Goal: Task Accomplishment & Management: Manage account settings

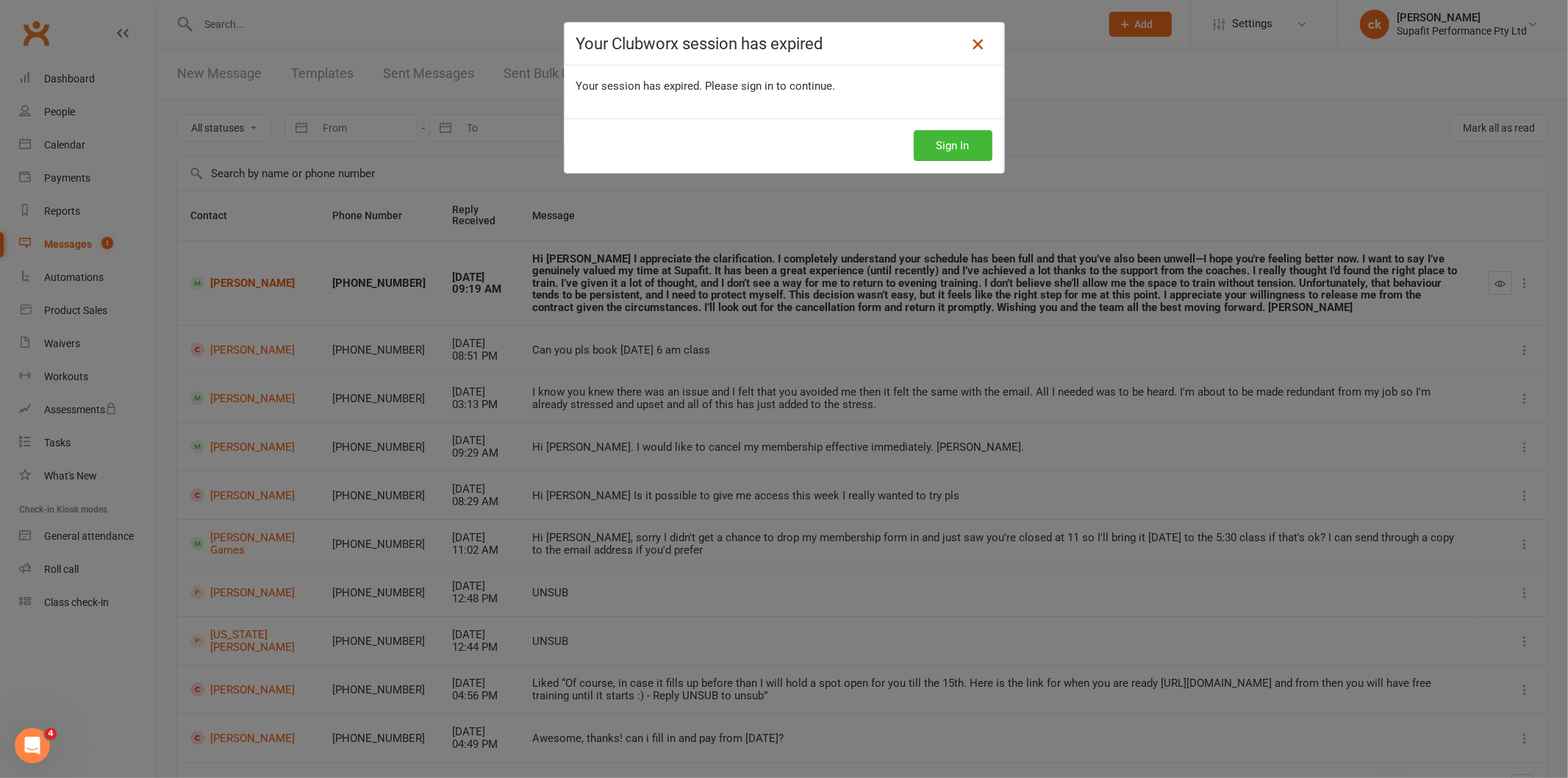
click at [967, 53] on link at bounding box center [977, 44] width 24 height 24
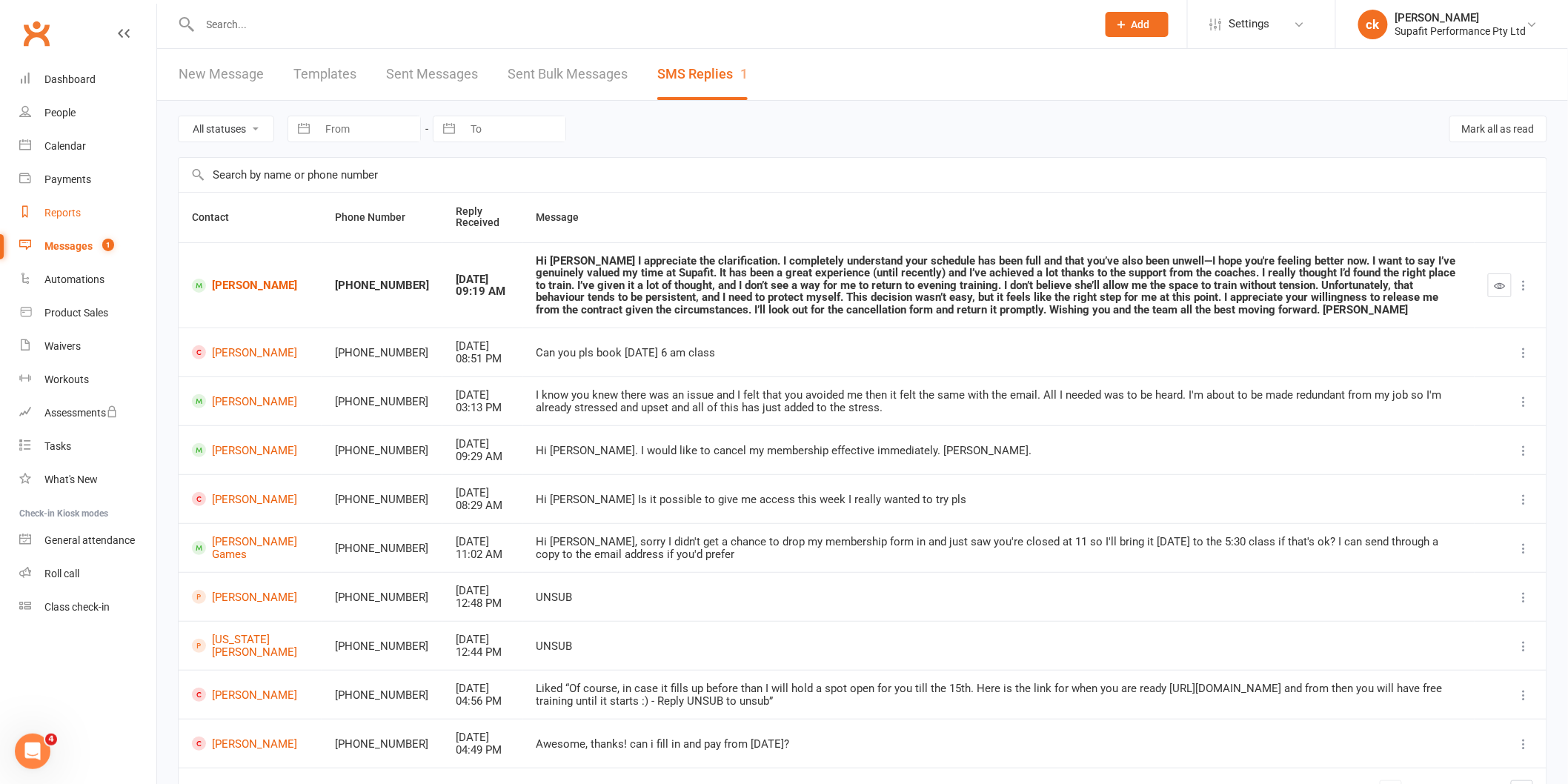
click at [55, 216] on div "Reports" at bounding box center [62, 212] width 36 height 11
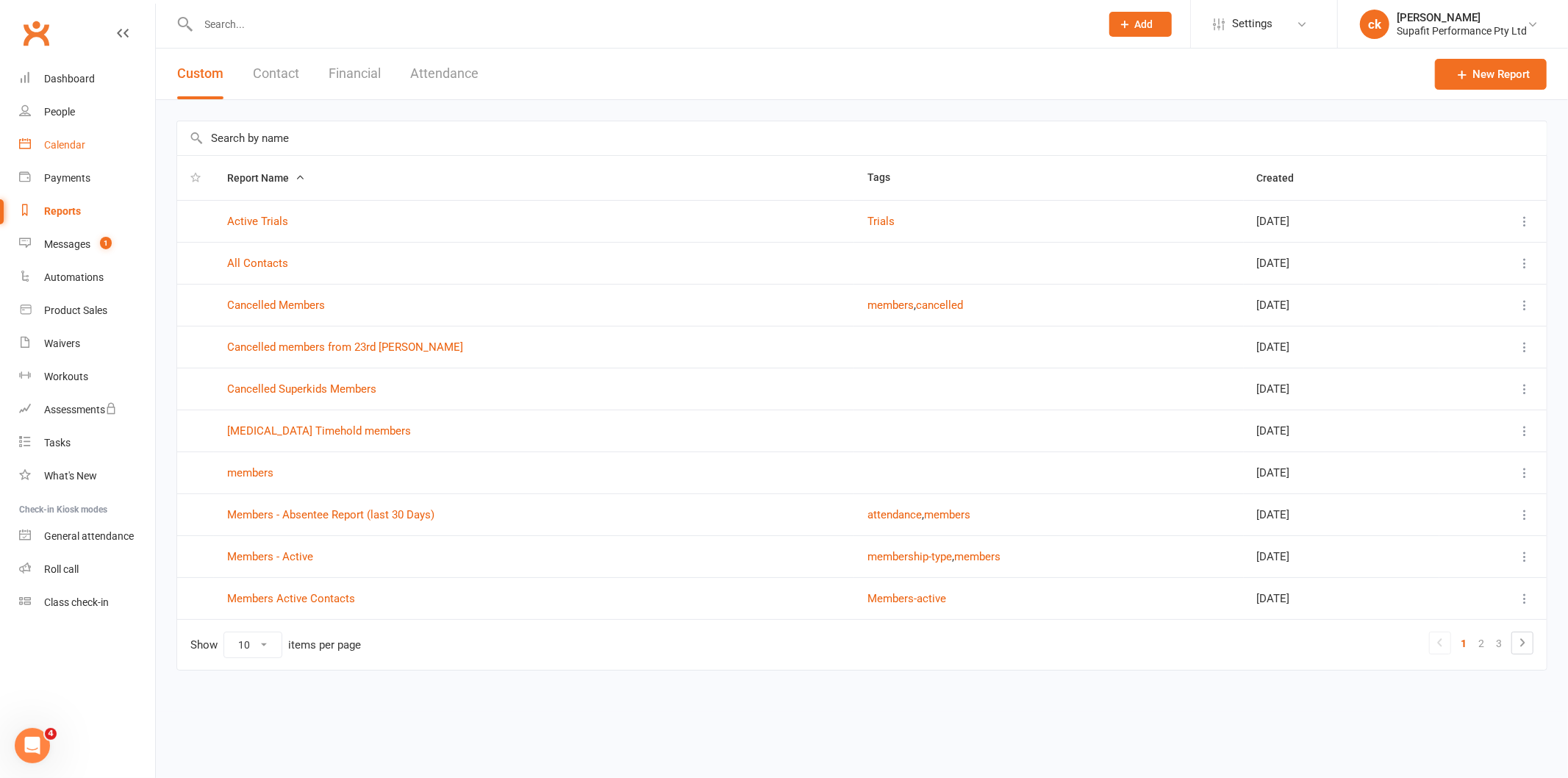
click at [68, 150] on div "Calendar" at bounding box center [64, 144] width 41 height 11
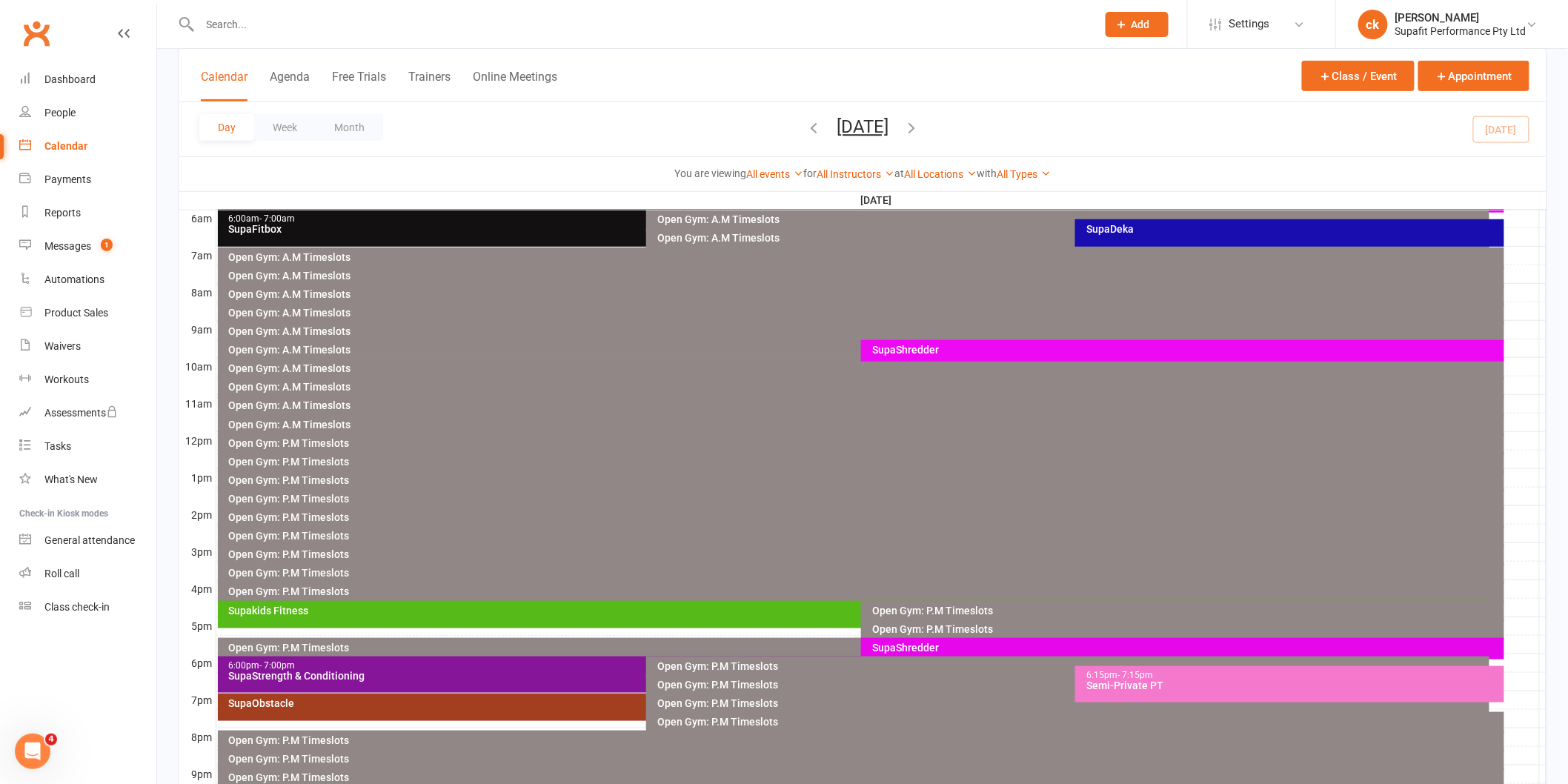
scroll to position [411, 0]
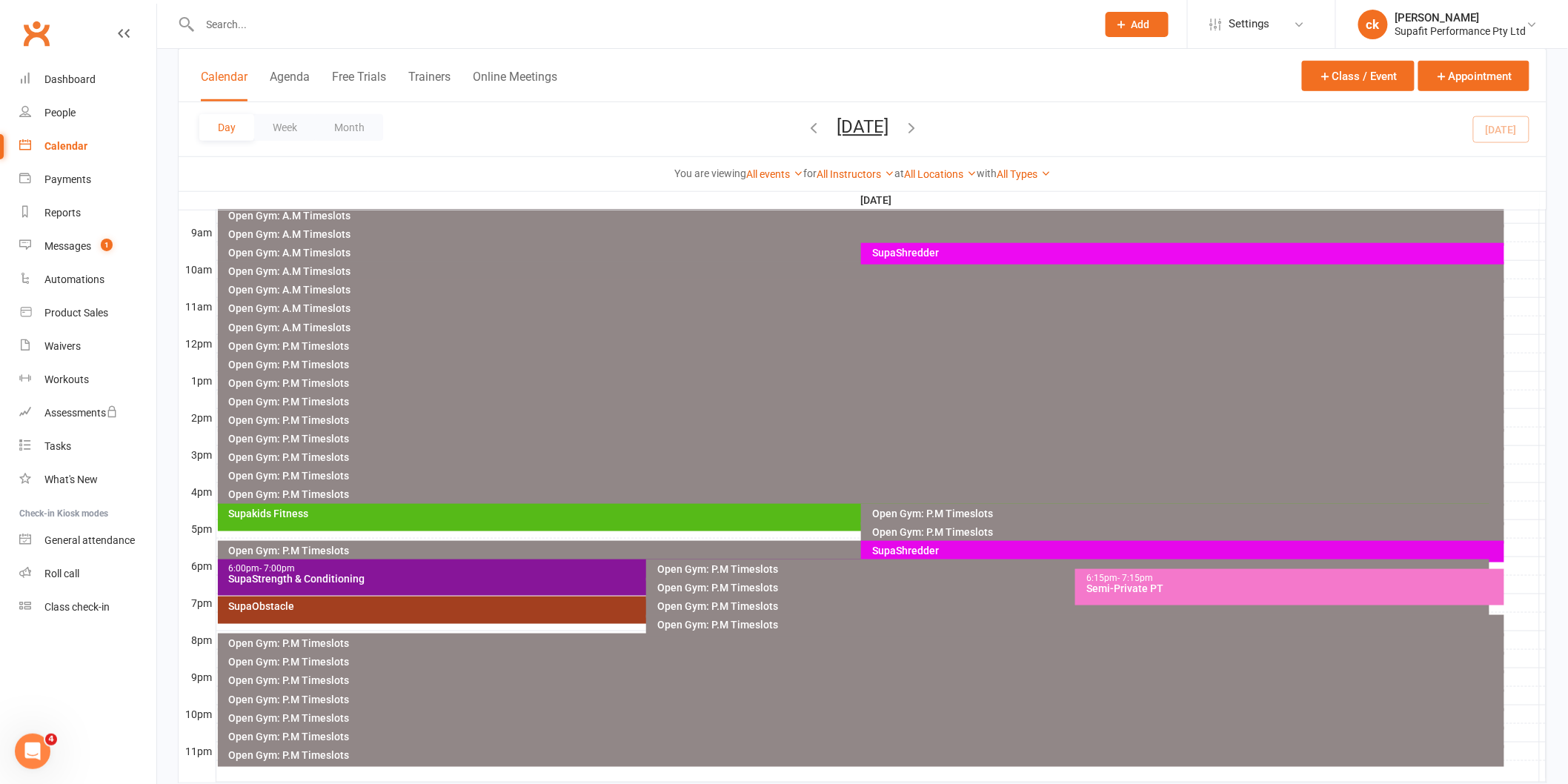
click at [965, 545] on div "SupaShredder" at bounding box center [1186, 551] width 630 height 11
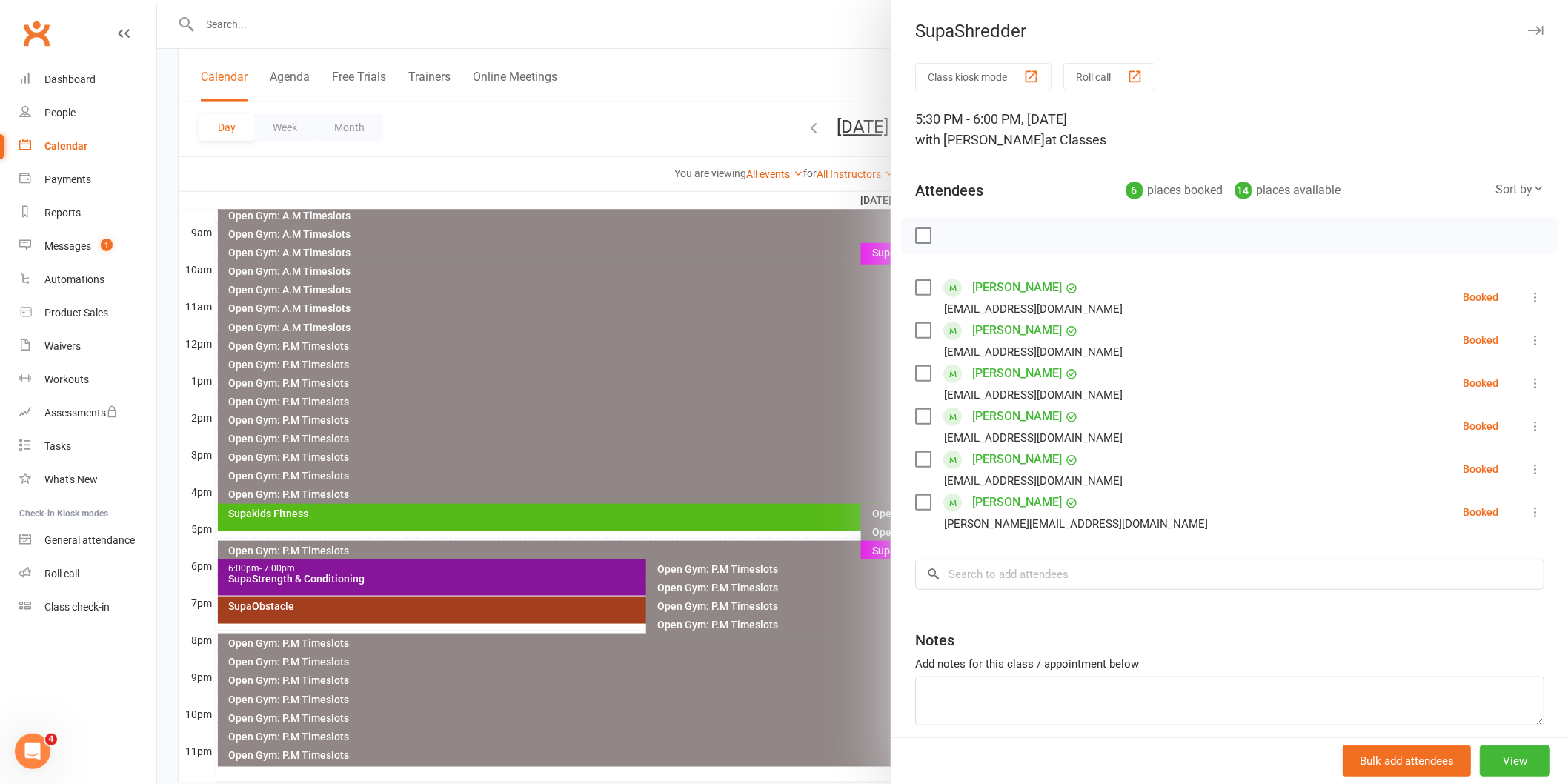
click at [915, 282] on label at bounding box center [922, 287] width 15 height 15
click at [921, 329] on label at bounding box center [922, 330] width 15 height 15
click at [915, 378] on label at bounding box center [922, 374] width 15 height 15
click at [921, 505] on label at bounding box center [922, 502] width 15 height 15
click at [950, 576] on input "search" at bounding box center [1230, 573] width 629 height 31
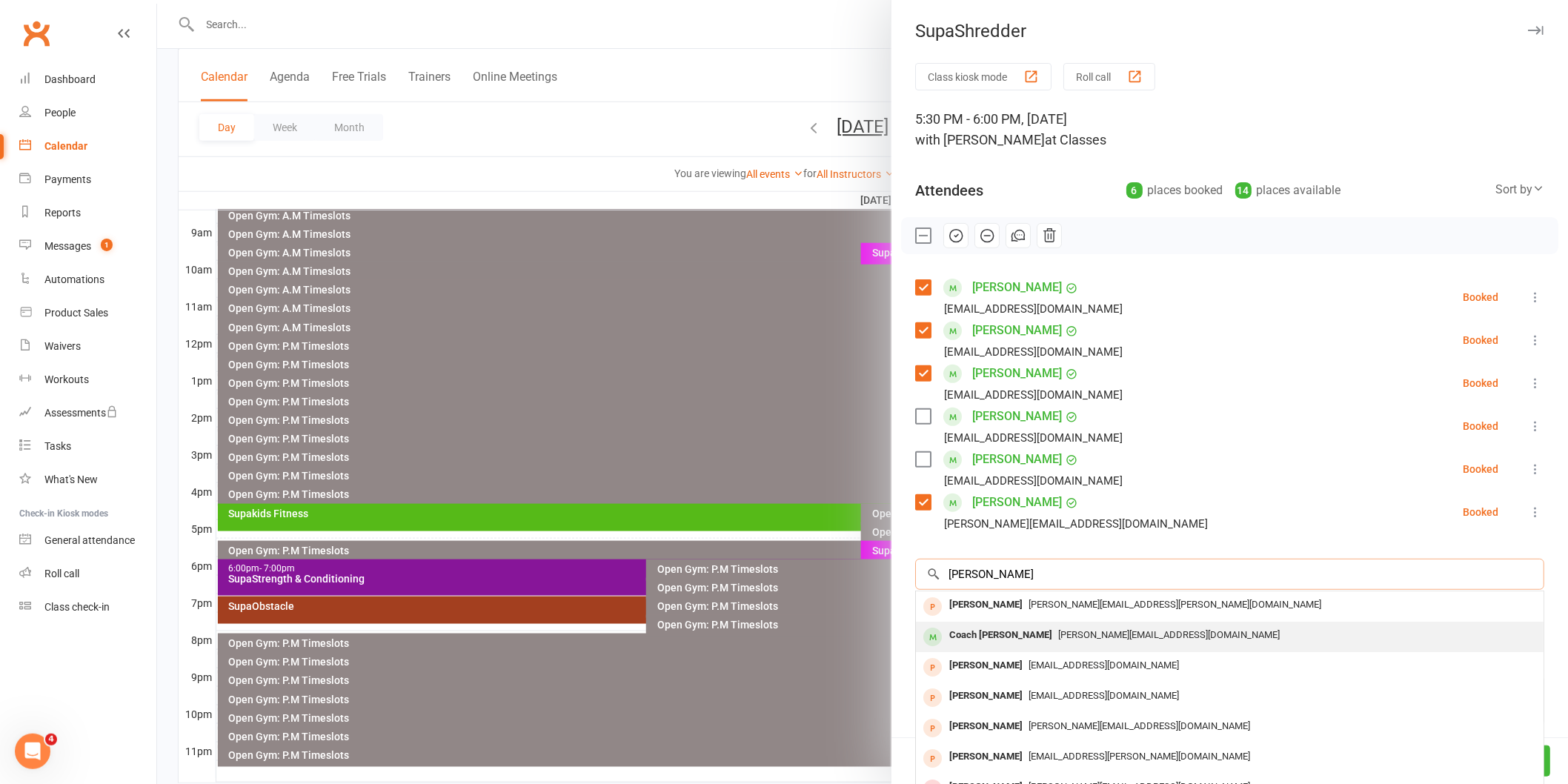
type input "samanta"
click at [1009, 625] on div "Coach [PERSON_NAME]" at bounding box center [1001, 635] width 115 height 21
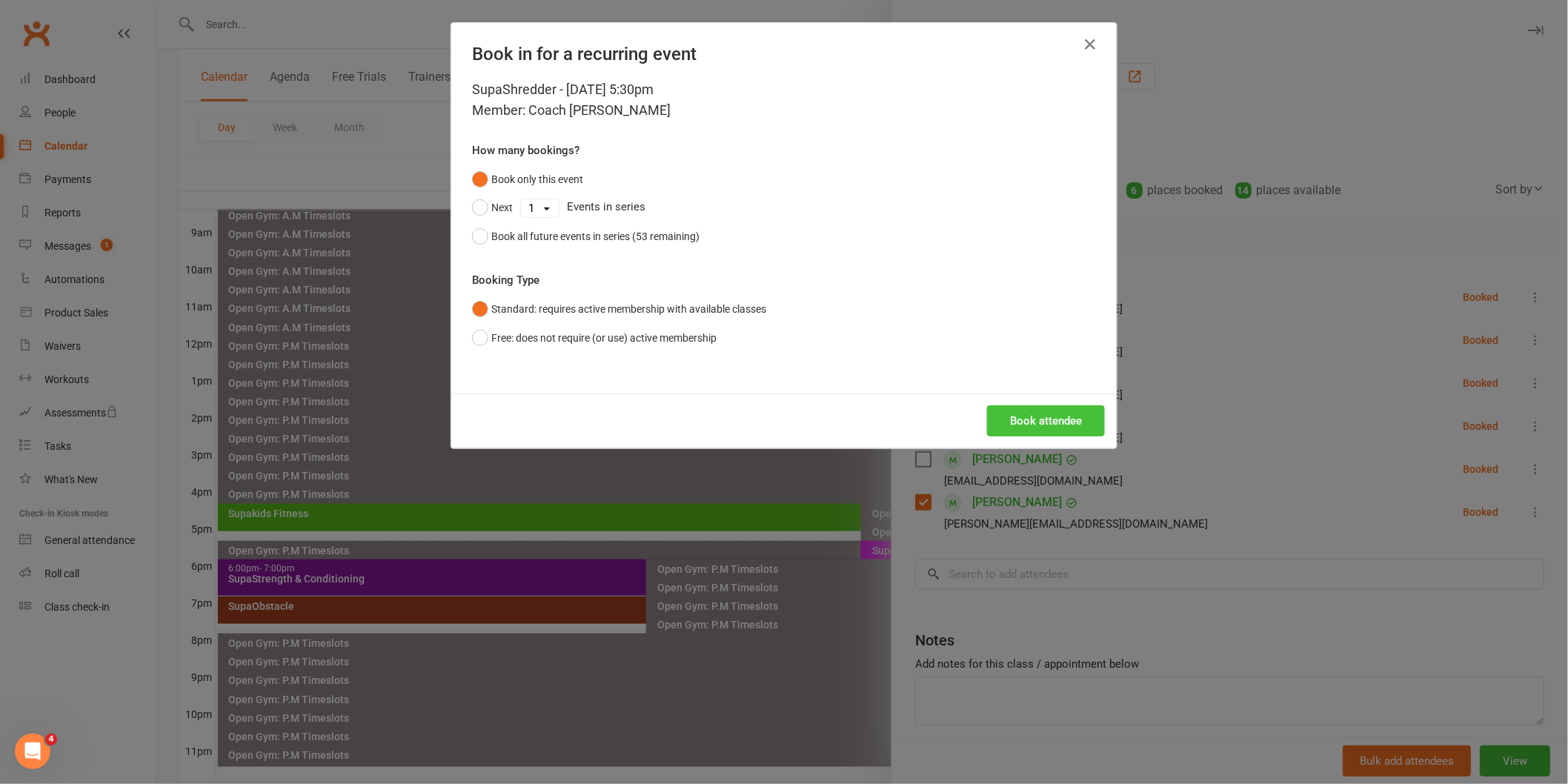
click at [1012, 421] on button "Book attendee" at bounding box center [1046, 420] width 118 height 31
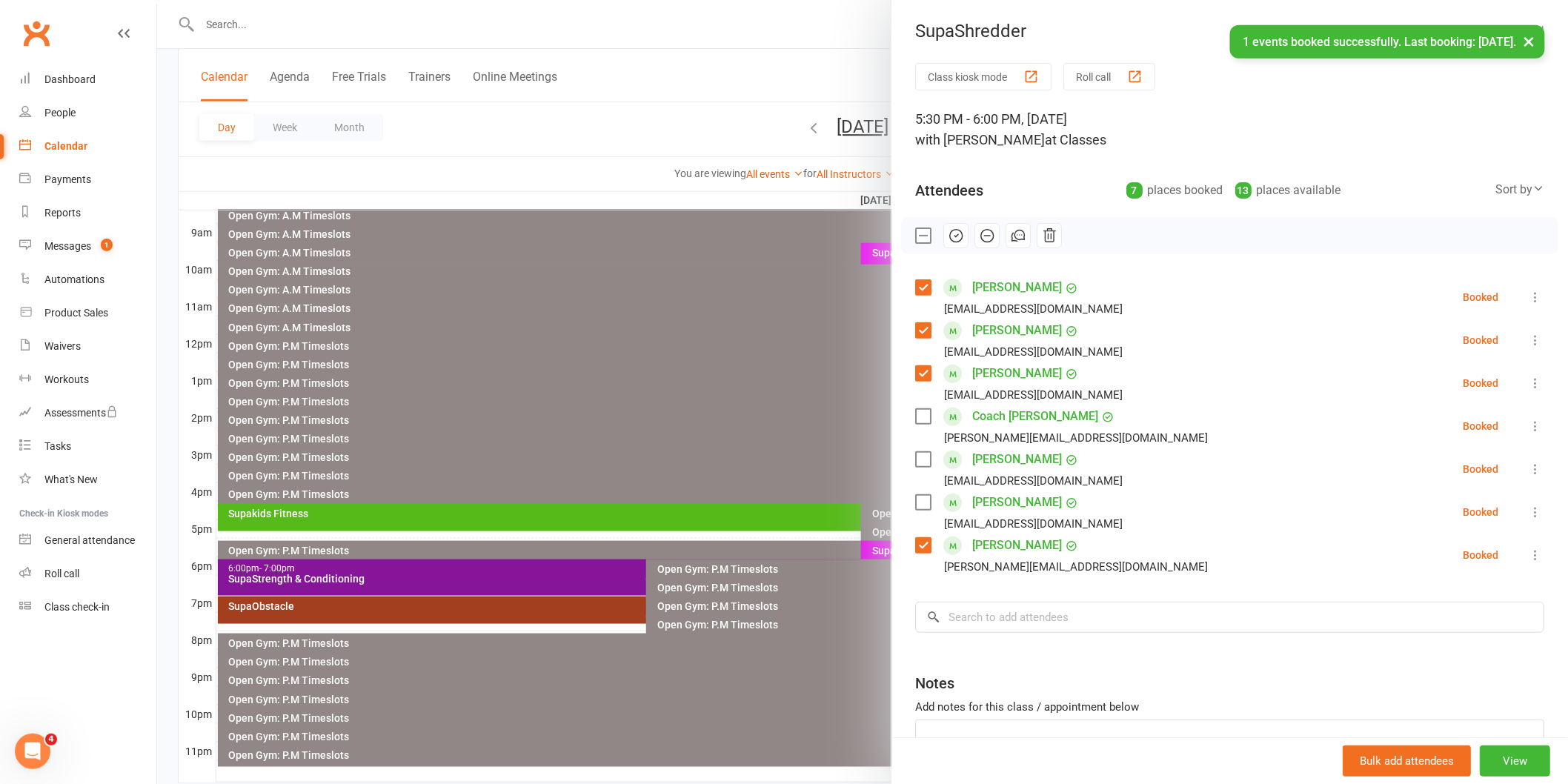
click at [980, 571] on div "[PERSON_NAME][EMAIL_ADDRESS][DOMAIN_NAME]" at bounding box center [1076, 567] width 263 height 19
click at [998, 618] on input "search" at bounding box center [1230, 617] width 629 height 31
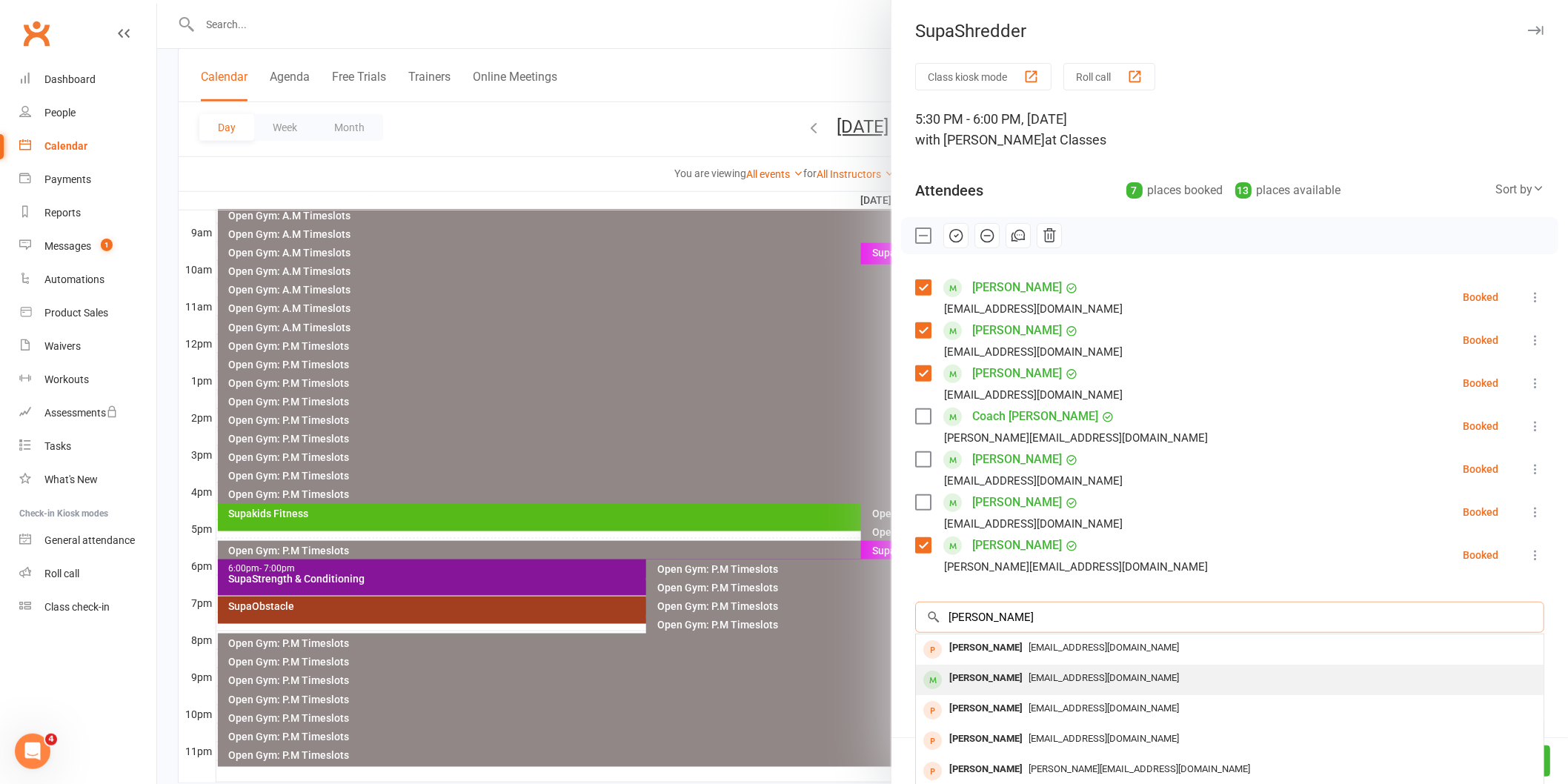
type input "Julie ebs"
click at [1108, 659] on div "julieabade@gmail.com" at bounding box center [1229, 647] width 616 height 21
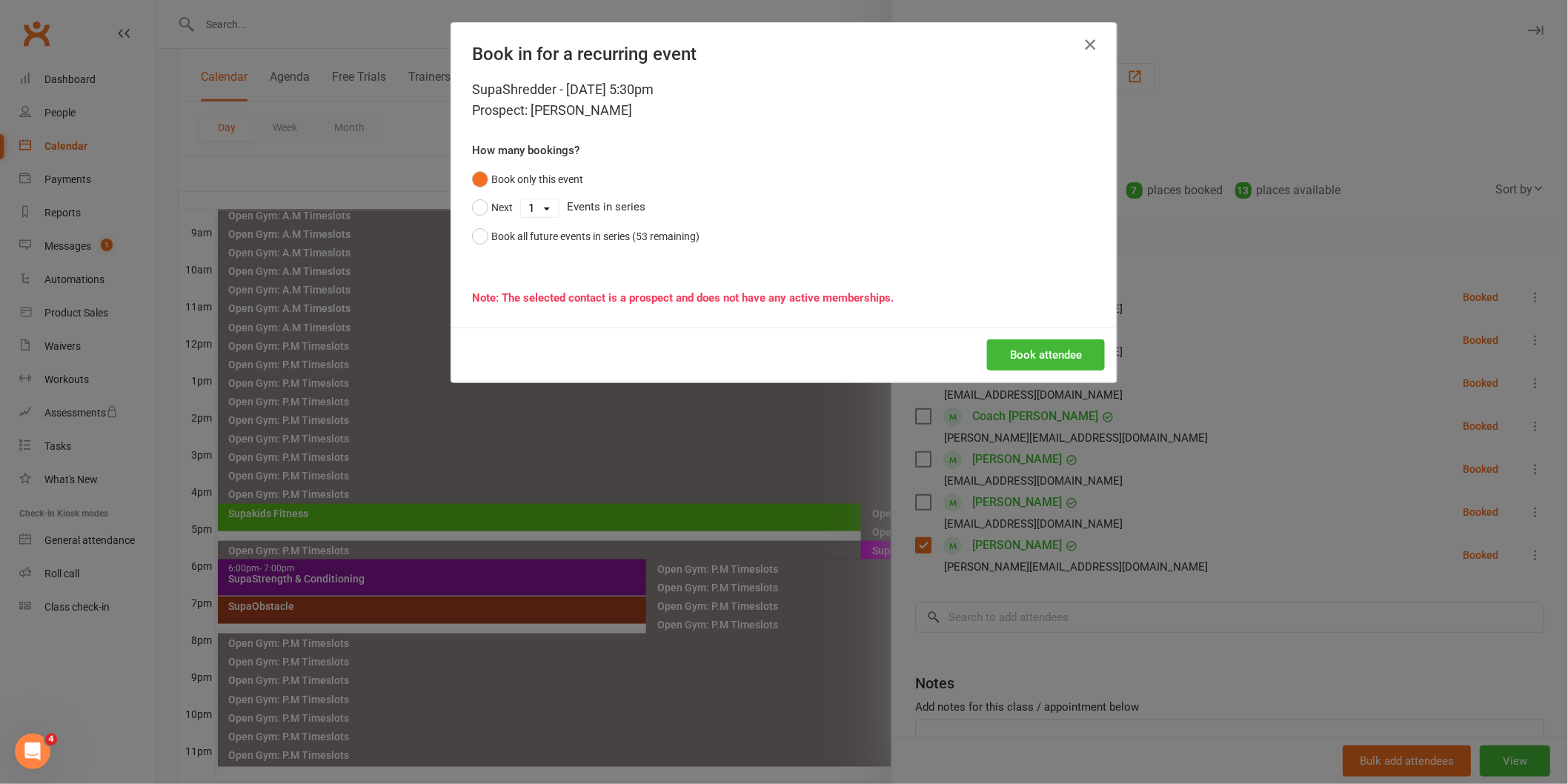
click at [1089, 46] on icon "button" at bounding box center [1090, 44] width 18 height 18
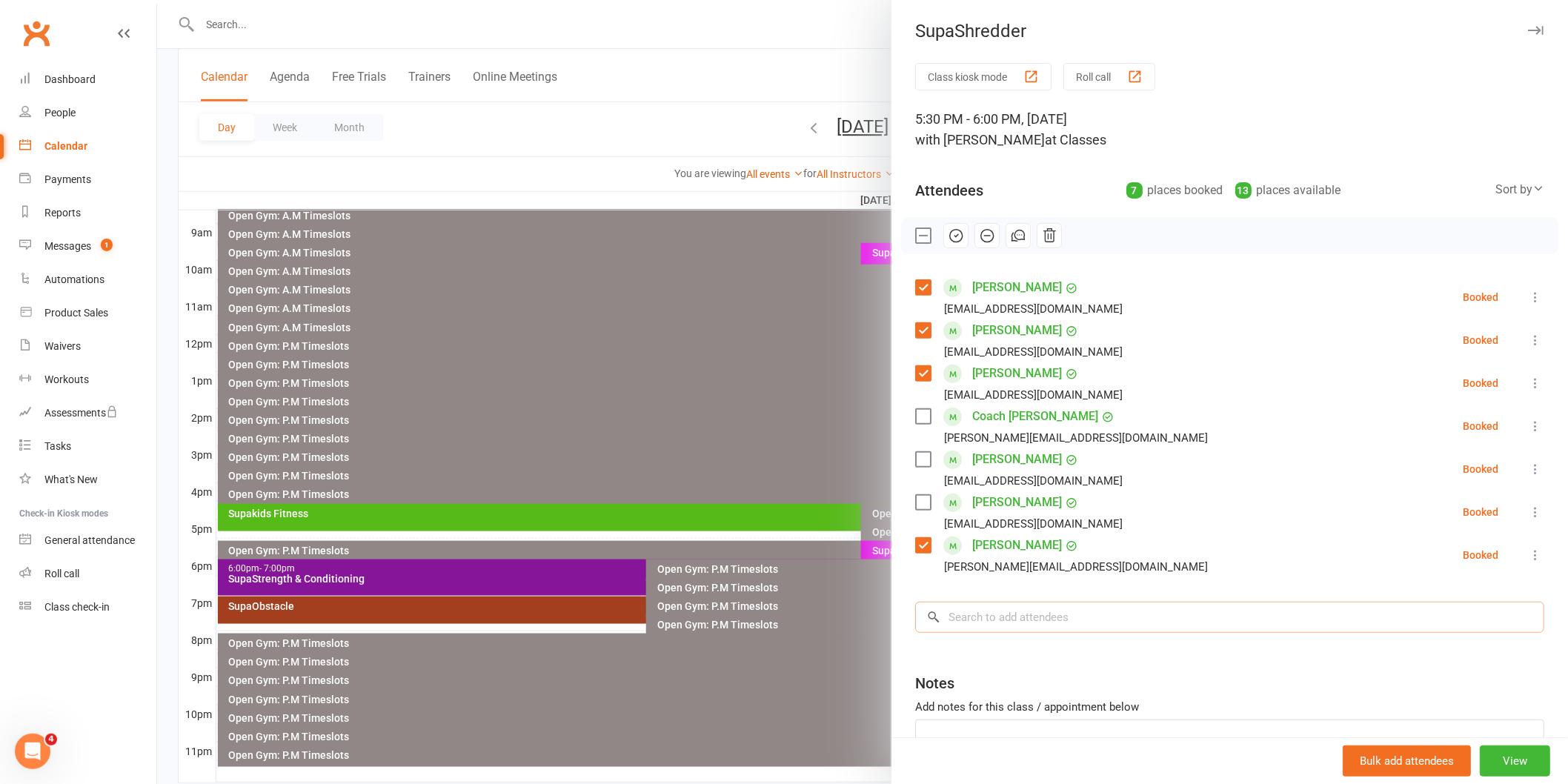
click at [975, 616] on input "search" at bounding box center [1230, 617] width 629 height 31
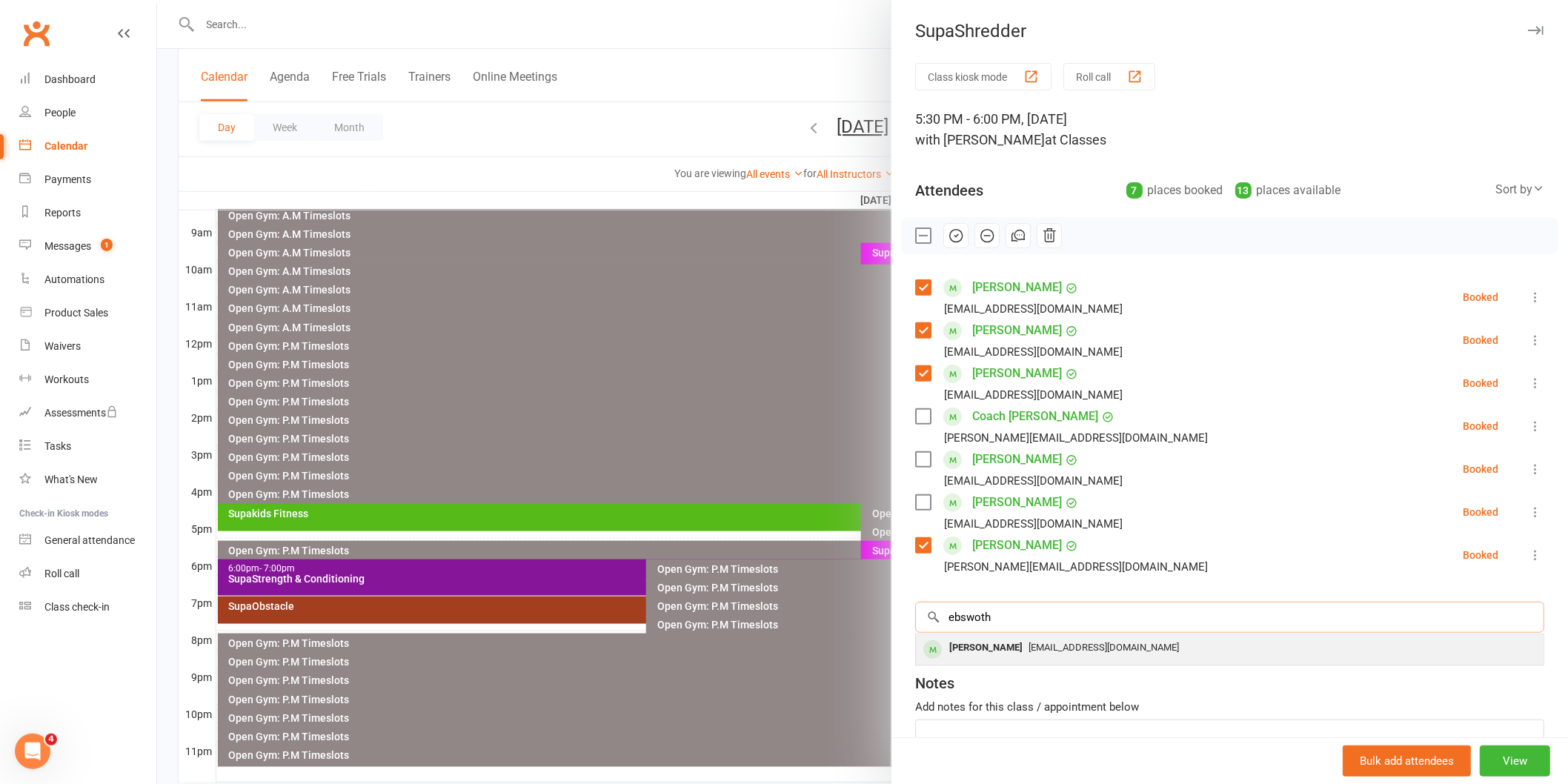
type input "ebswoth"
click at [1029, 651] on span "ebsies@gmail.com" at bounding box center [1104, 647] width 151 height 11
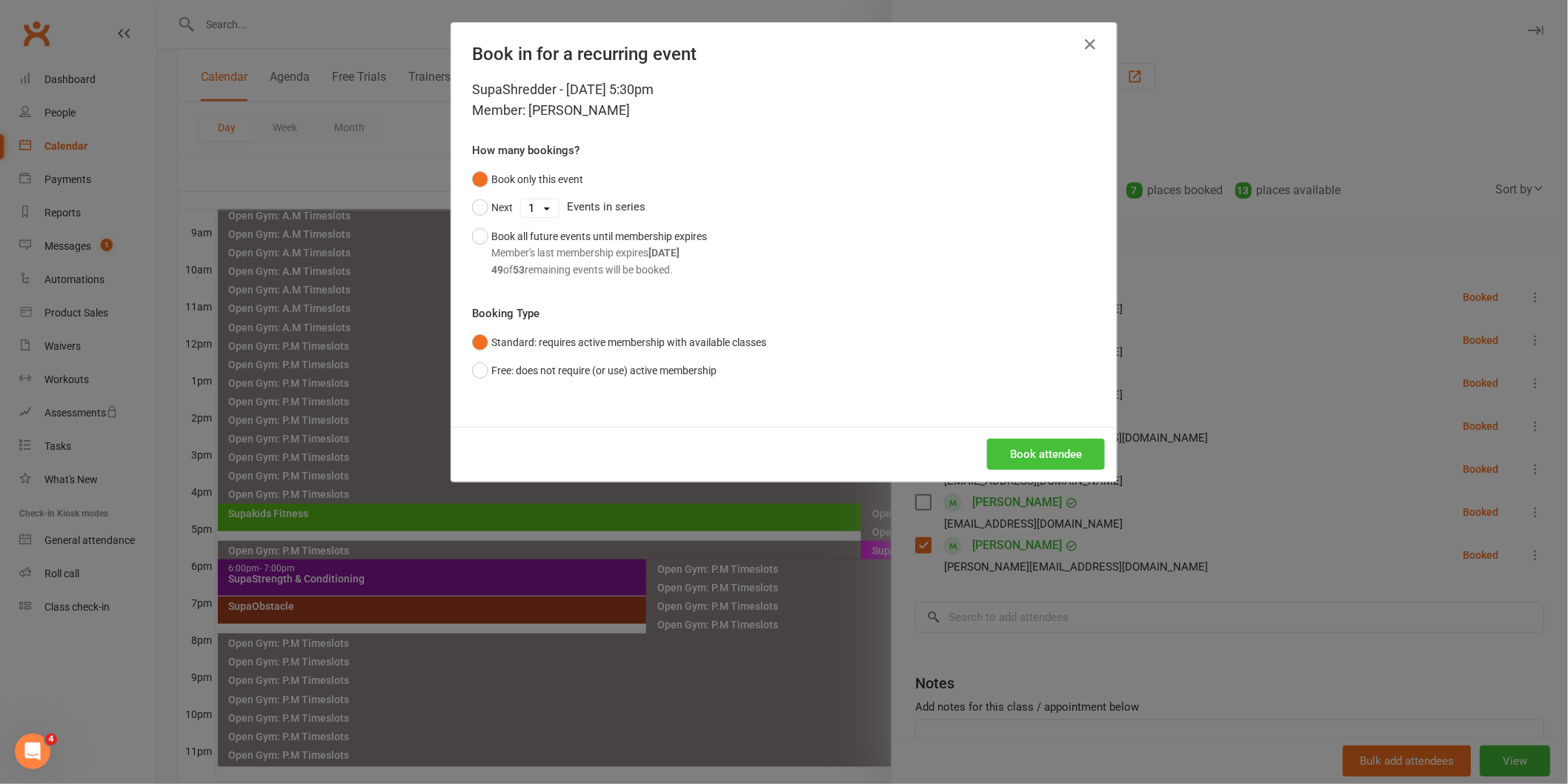
click at [1028, 446] on button "Book attendee" at bounding box center [1046, 454] width 118 height 31
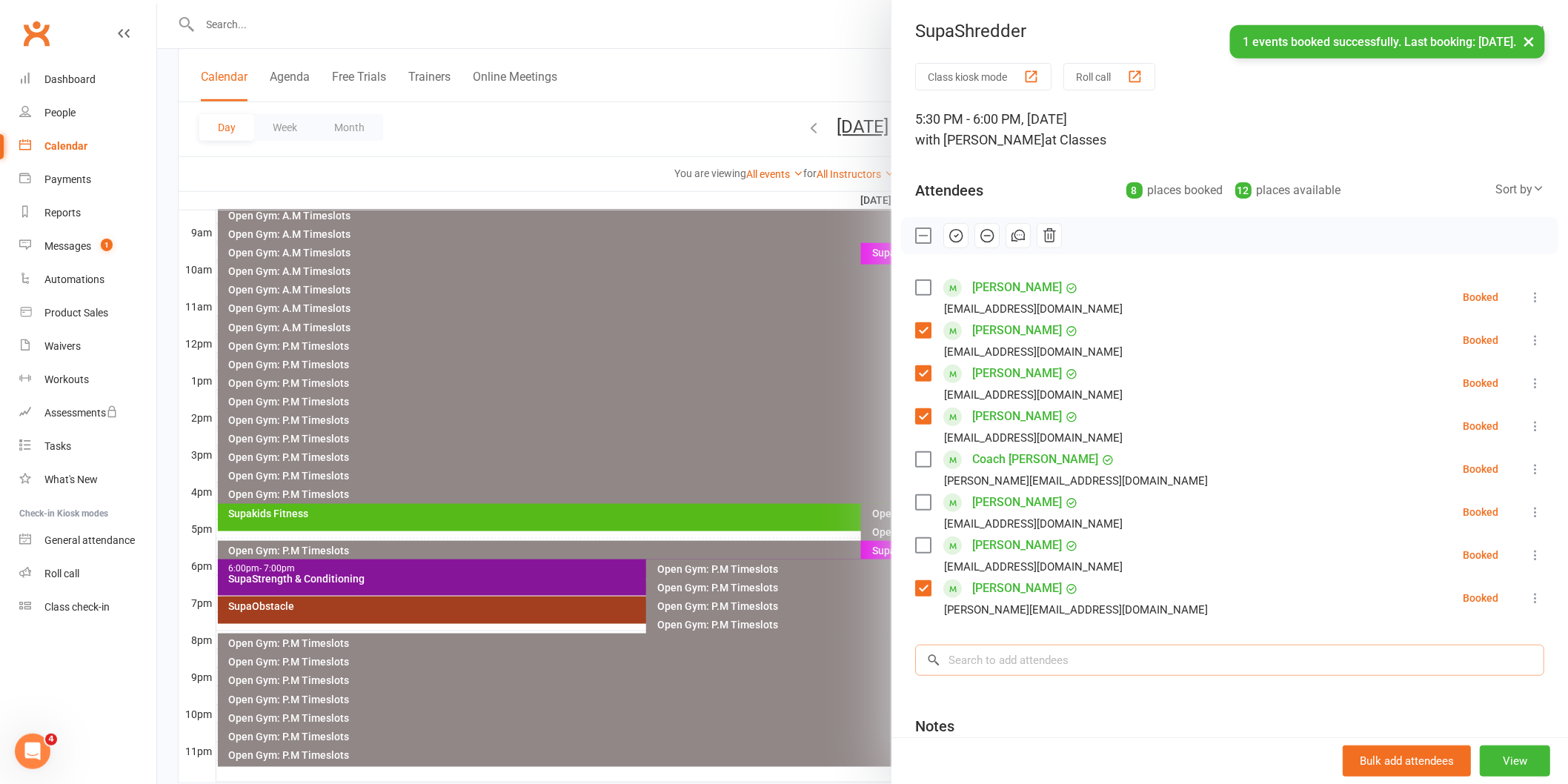
click at [987, 661] on input "search" at bounding box center [1230, 660] width 629 height 31
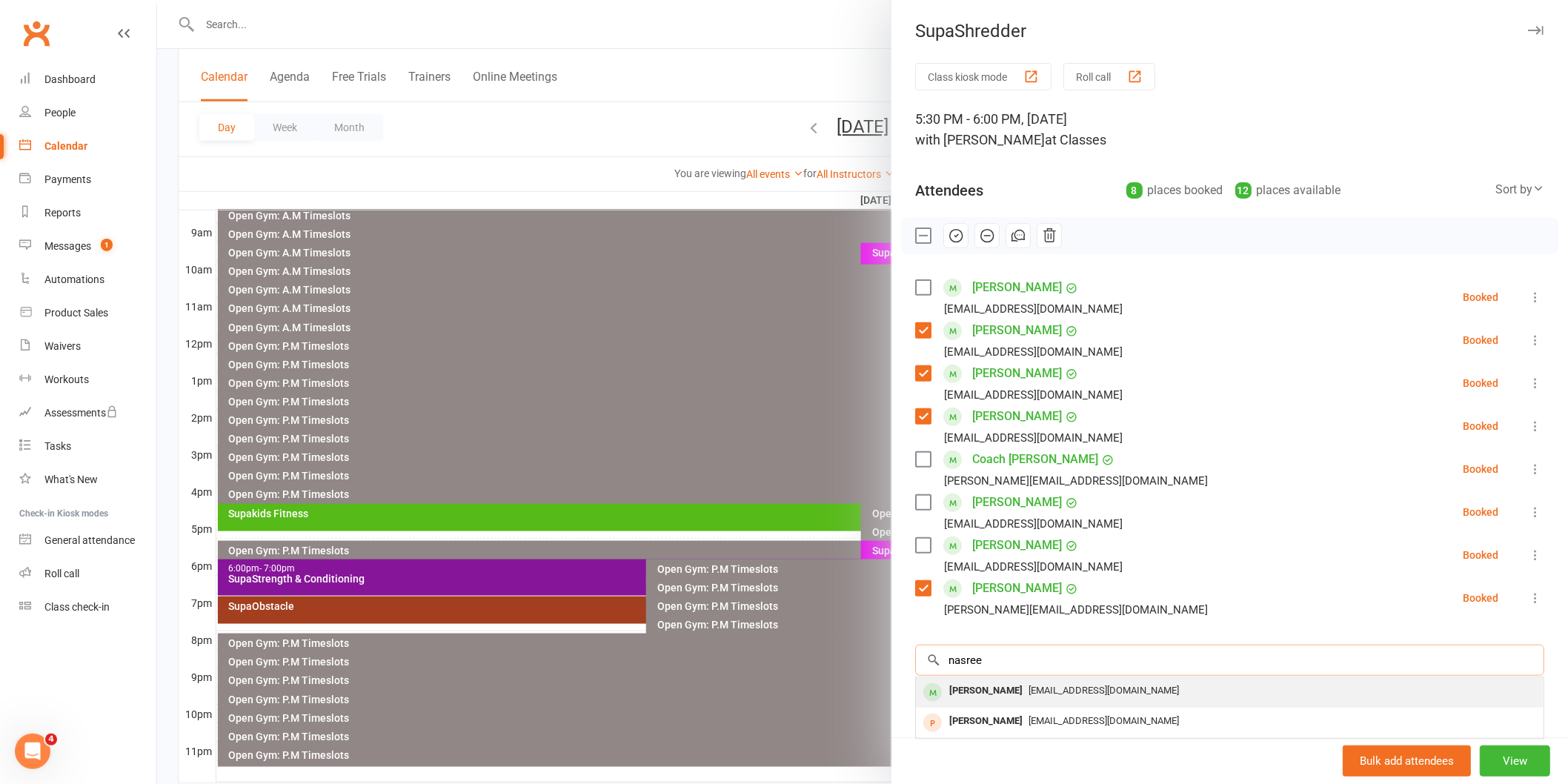
type input "nasree"
click at [1001, 682] on div "[PERSON_NAME]" at bounding box center [986, 691] width 85 height 21
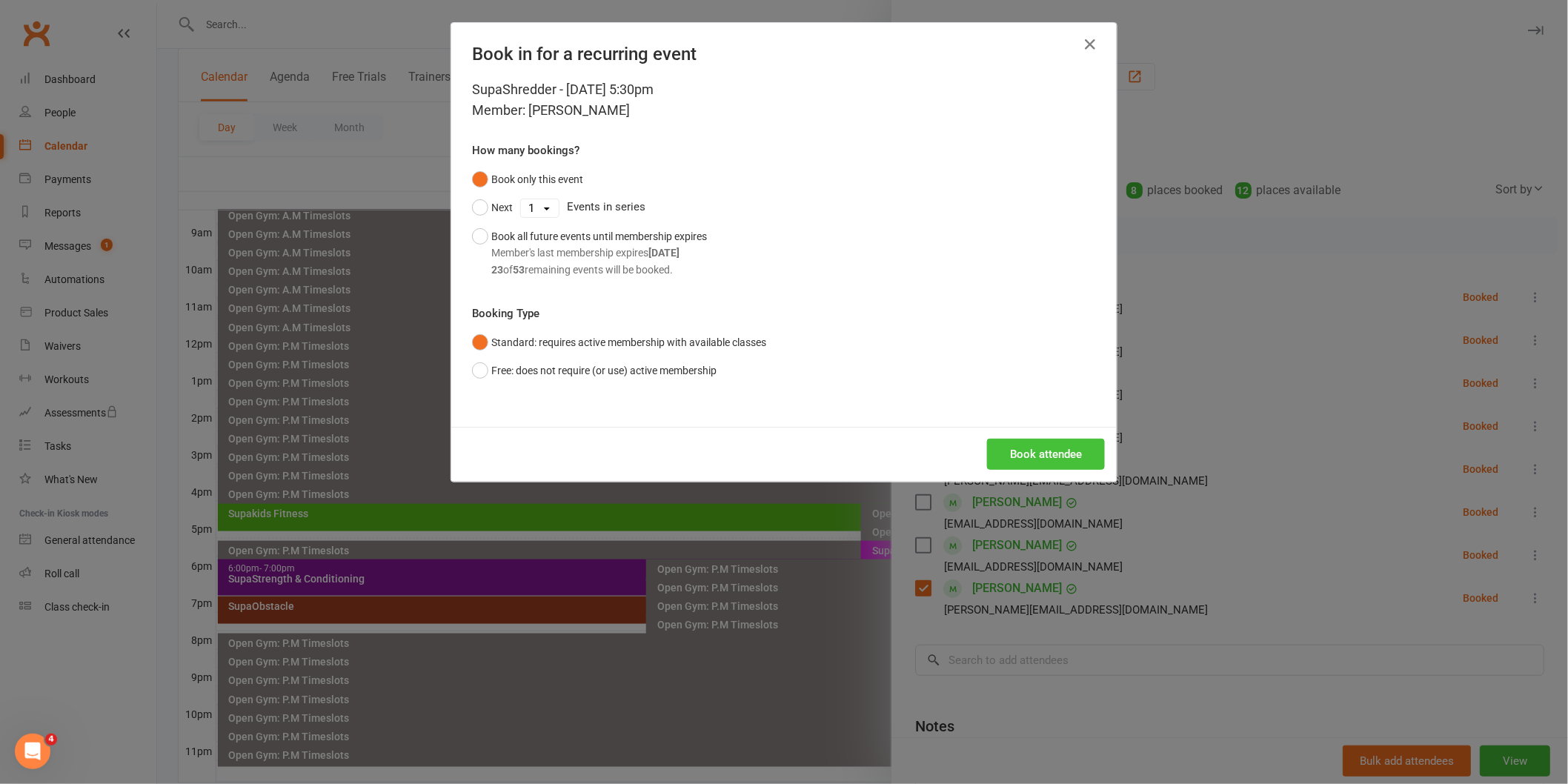
click at [1047, 442] on button "Book attendee" at bounding box center [1046, 454] width 118 height 31
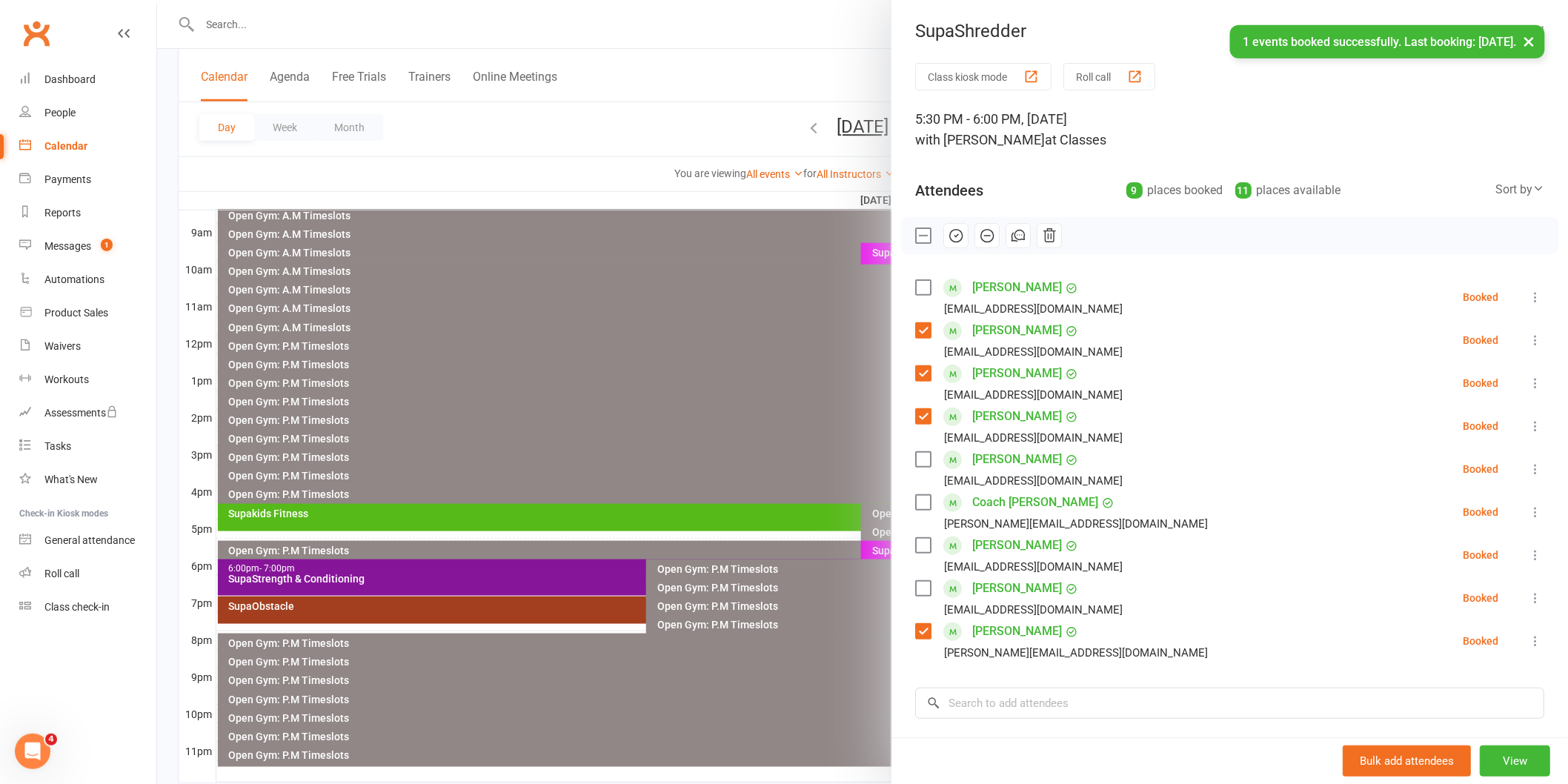
click at [917, 291] on label at bounding box center [922, 287] width 15 height 15
click at [924, 469] on div "Nasreen Sharique Shariquenasreen@gmail.com" at bounding box center [1022, 469] width 213 height 43
click at [919, 499] on label at bounding box center [922, 502] width 15 height 15
click at [916, 460] on label at bounding box center [922, 459] width 15 height 15
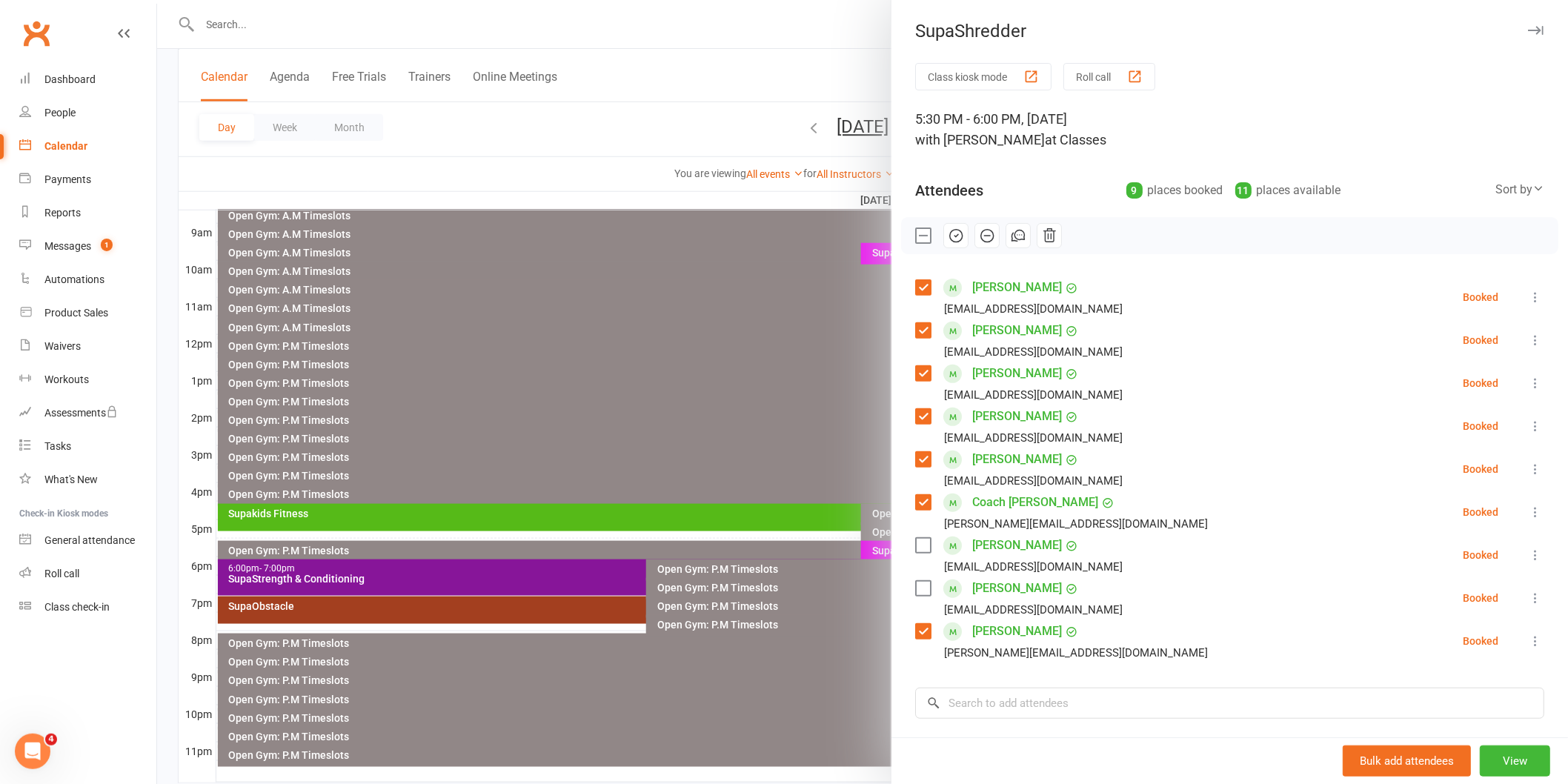
click at [917, 551] on label at bounding box center [922, 545] width 15 height 15
click at [921, 586] on label at bounding box center [922, 588] width 15 height 15
click at [954, 235] on icon "button" at bounding box center [955, 236] width 2 height 2
click at [688, 711] on div at bounding box center [862, 392] width 1411 height 784
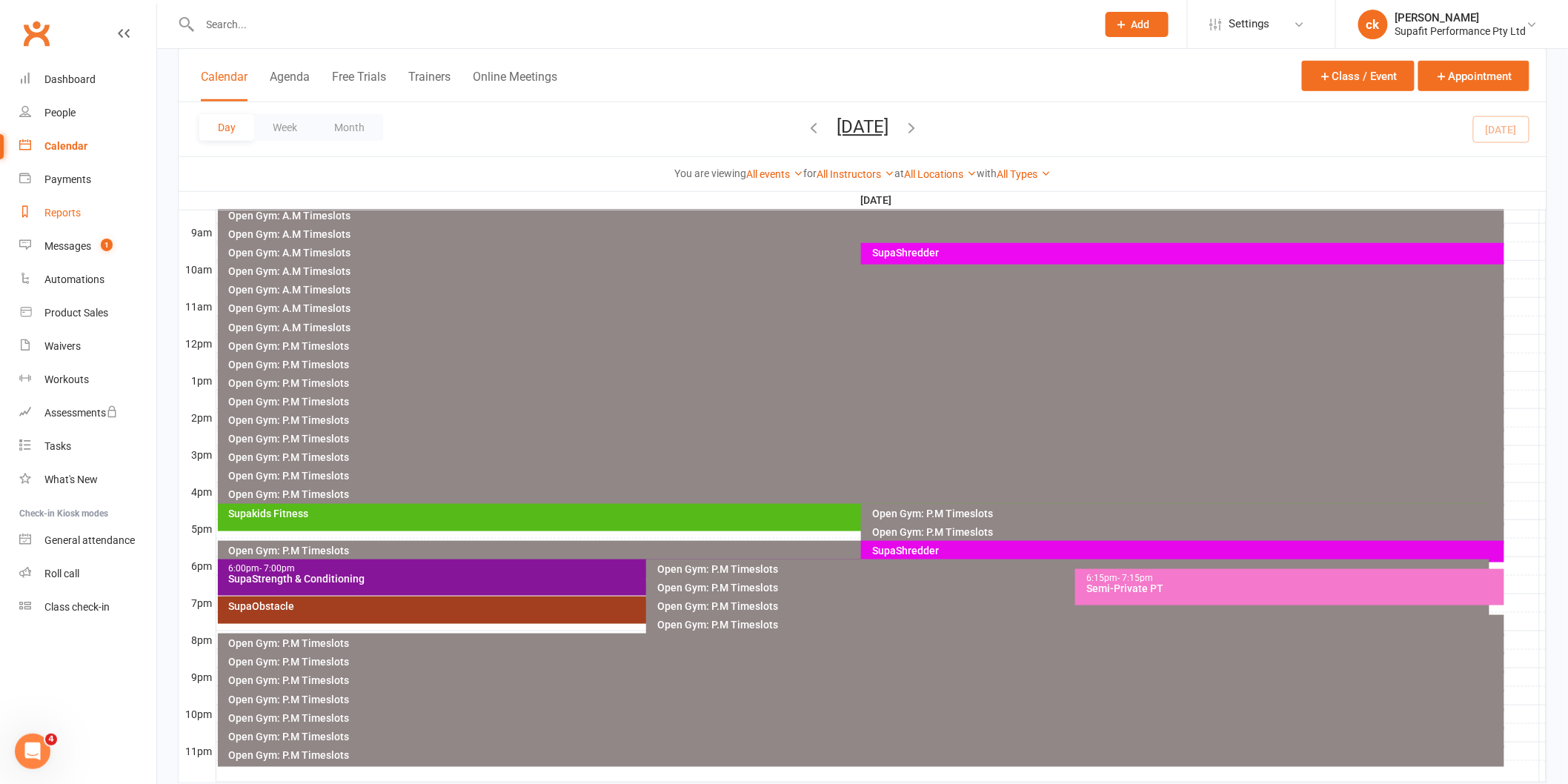
click at [67, 208] on div "Reports" at bounding box center [62, 212] width 36 height 11
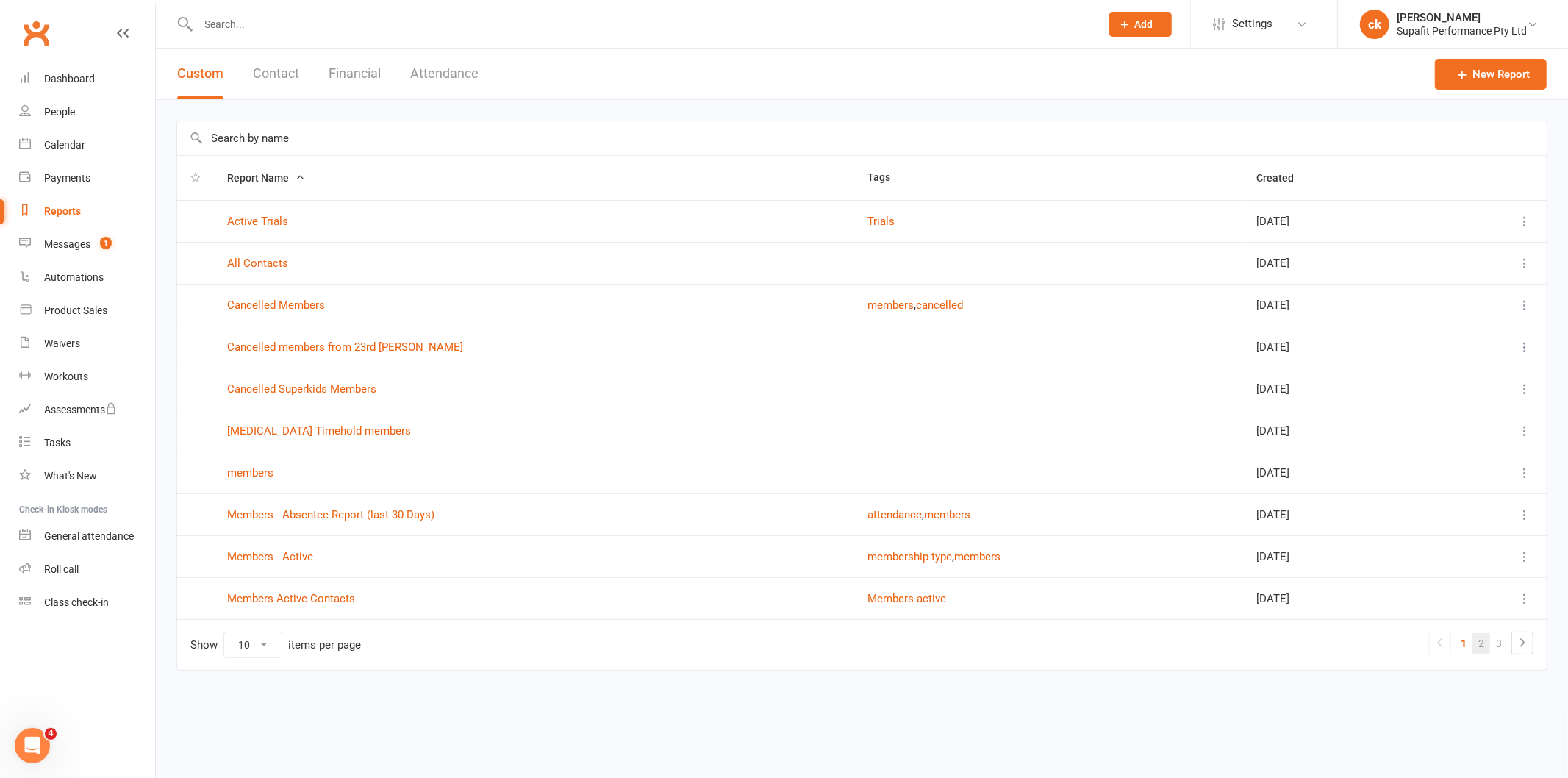
click at [1483, 643] on link "2" at bounding box center [1481, 643] width 17 height 21
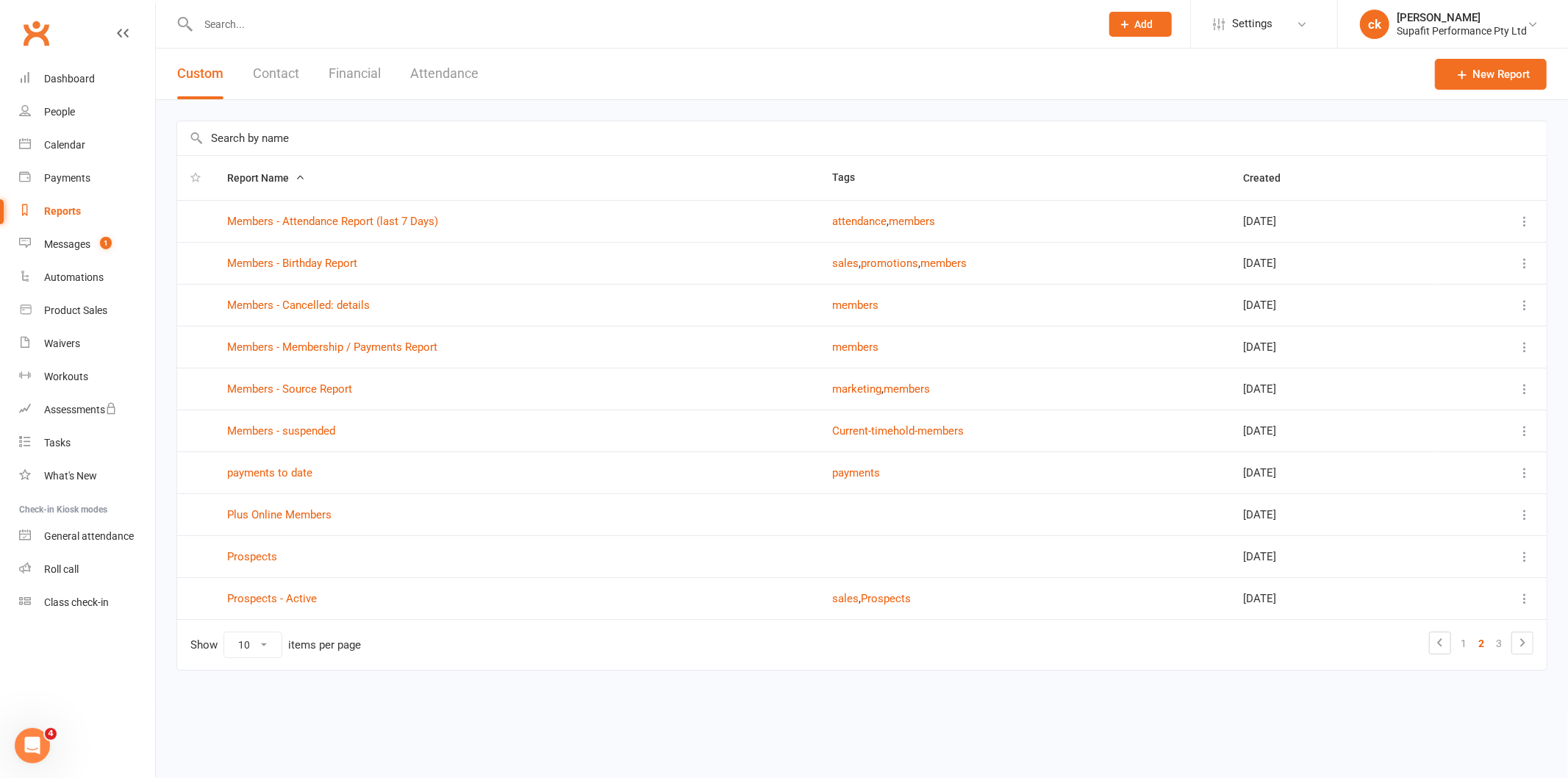
click at [398, 206] on td "Members - Attendance Report (last 7 Days)" at bounding box center [517, 221] width 606 height 42
click at [393, 218] on link "Members - Attendance Report (last 7 Days)" at bounding box center [332, 221] width 211 height 13
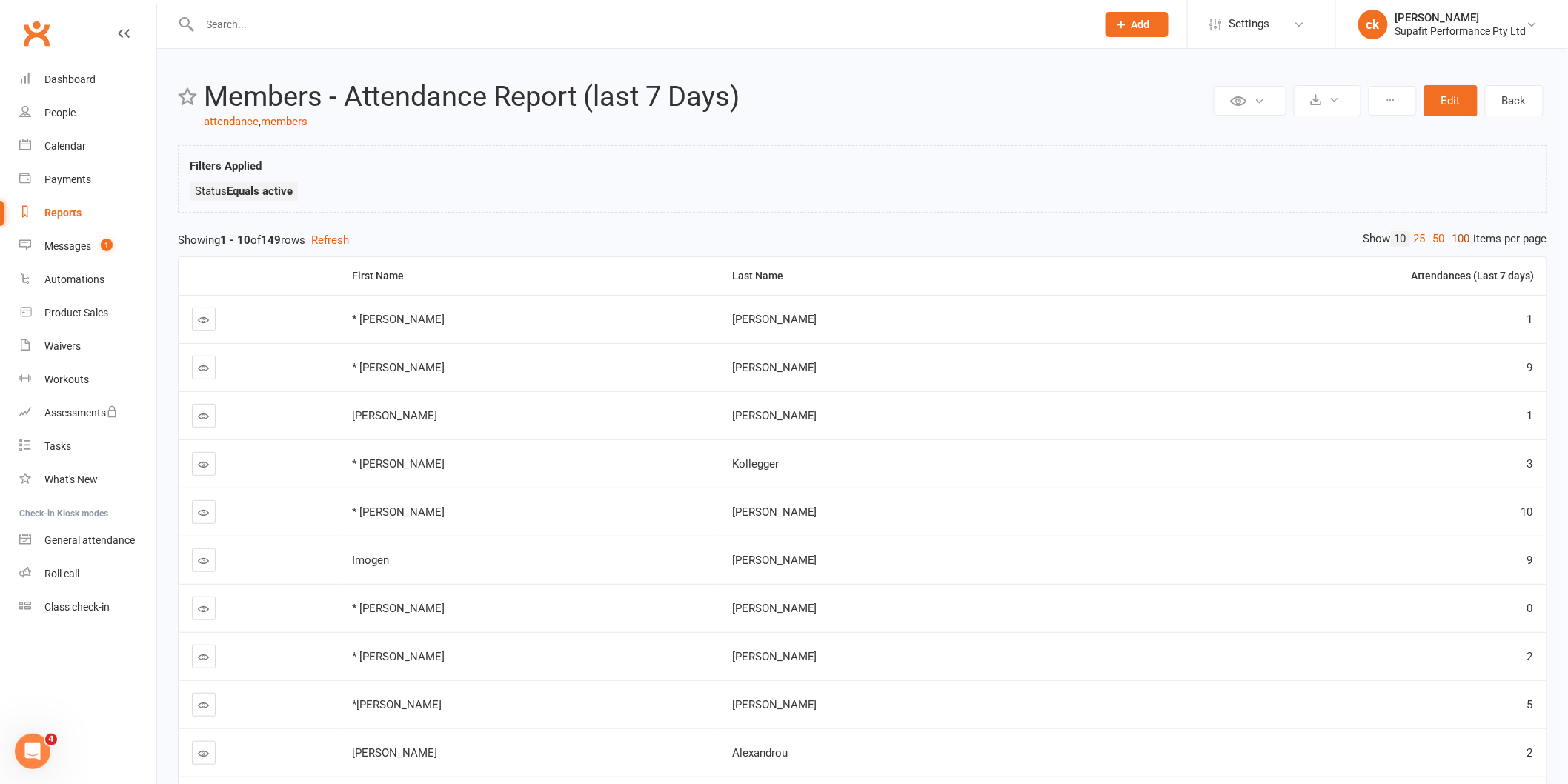
click at [1457, 240] on link "100" at bounding box center [1461, 239] width 26 height 16
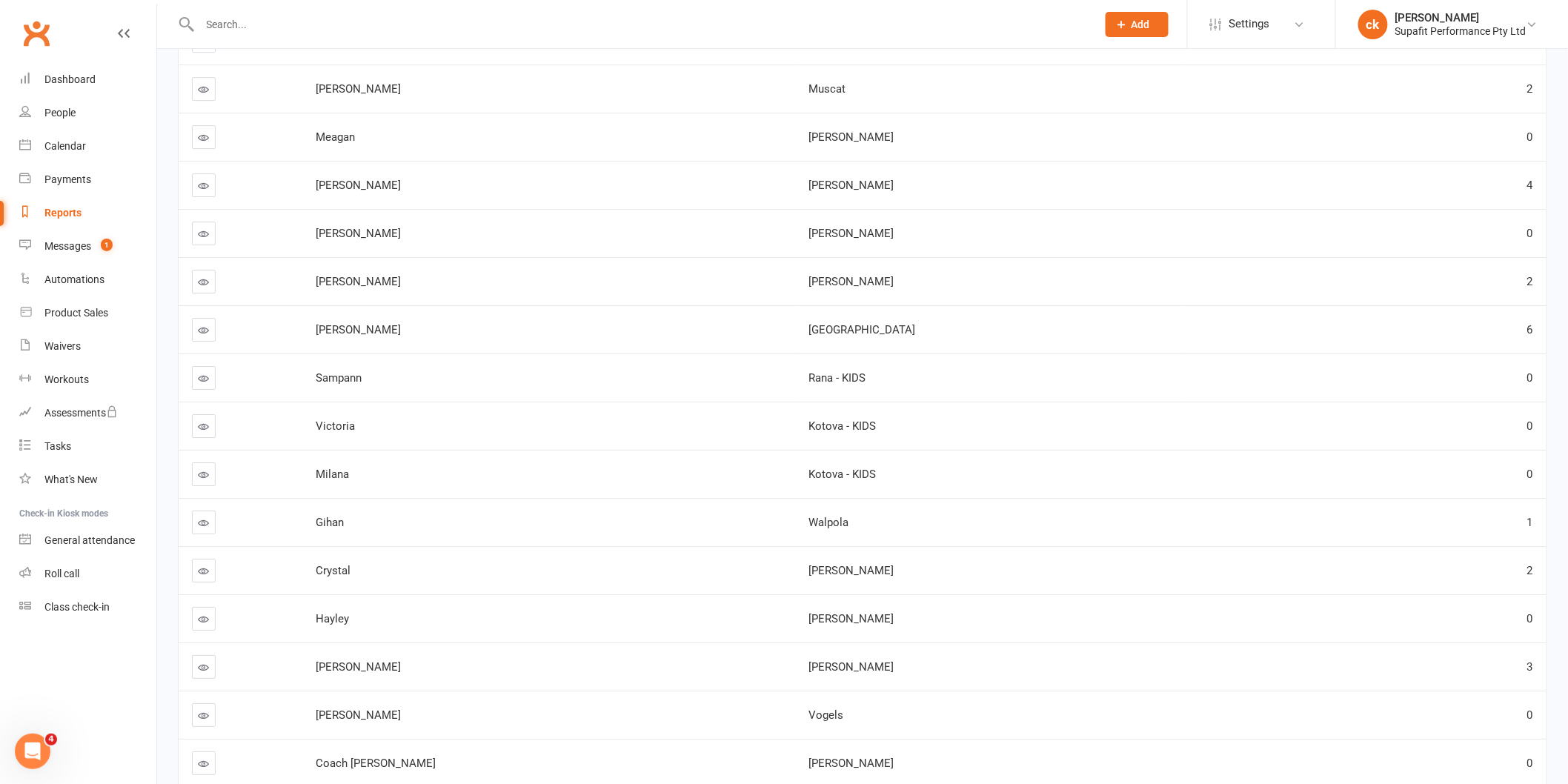
scroll to position [4363, 0]
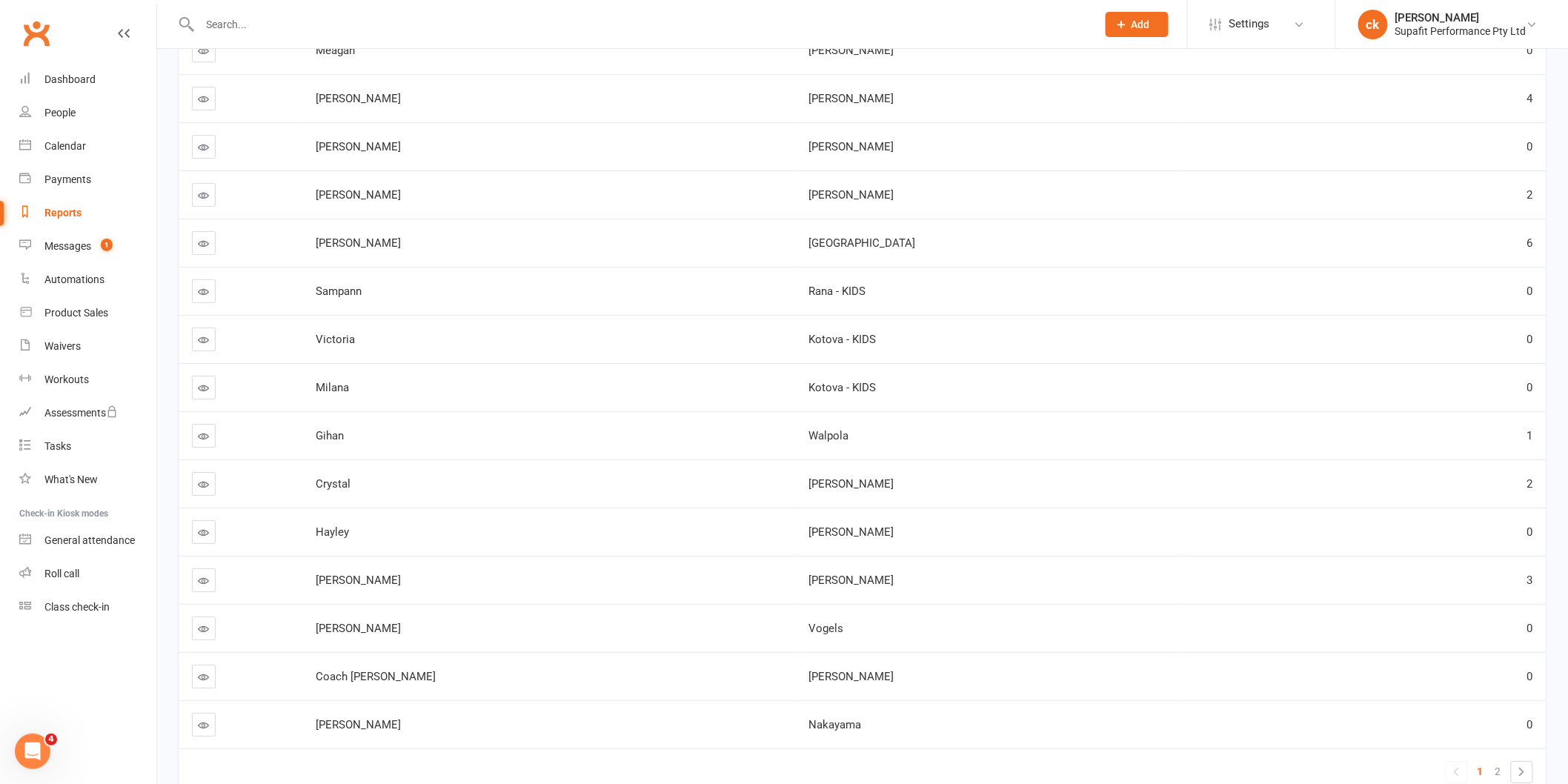
click at [1499, 773] on span "2" at bounding box center [1498, 772] width 6 height 21
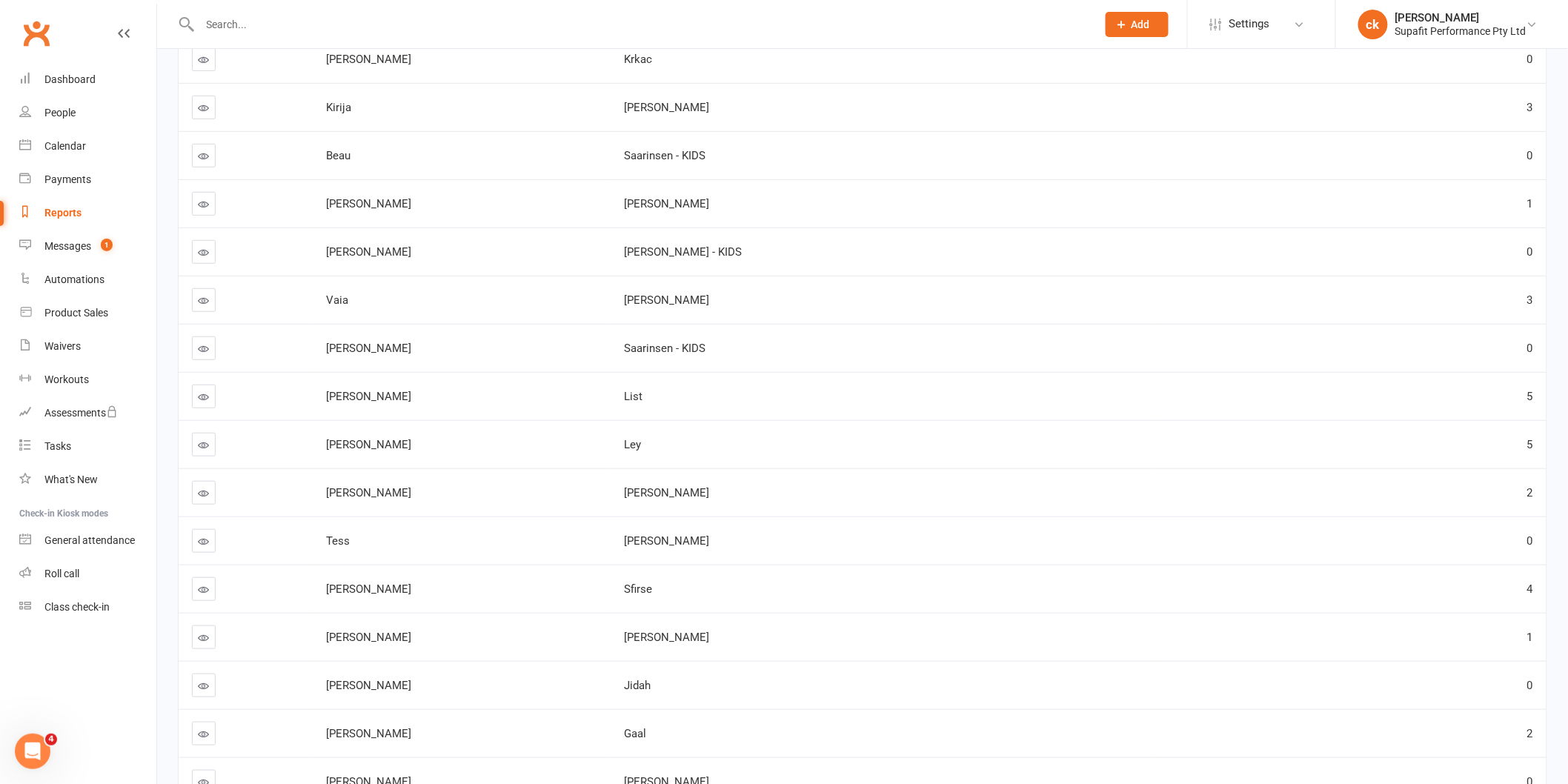
scroll to position [0, 0]
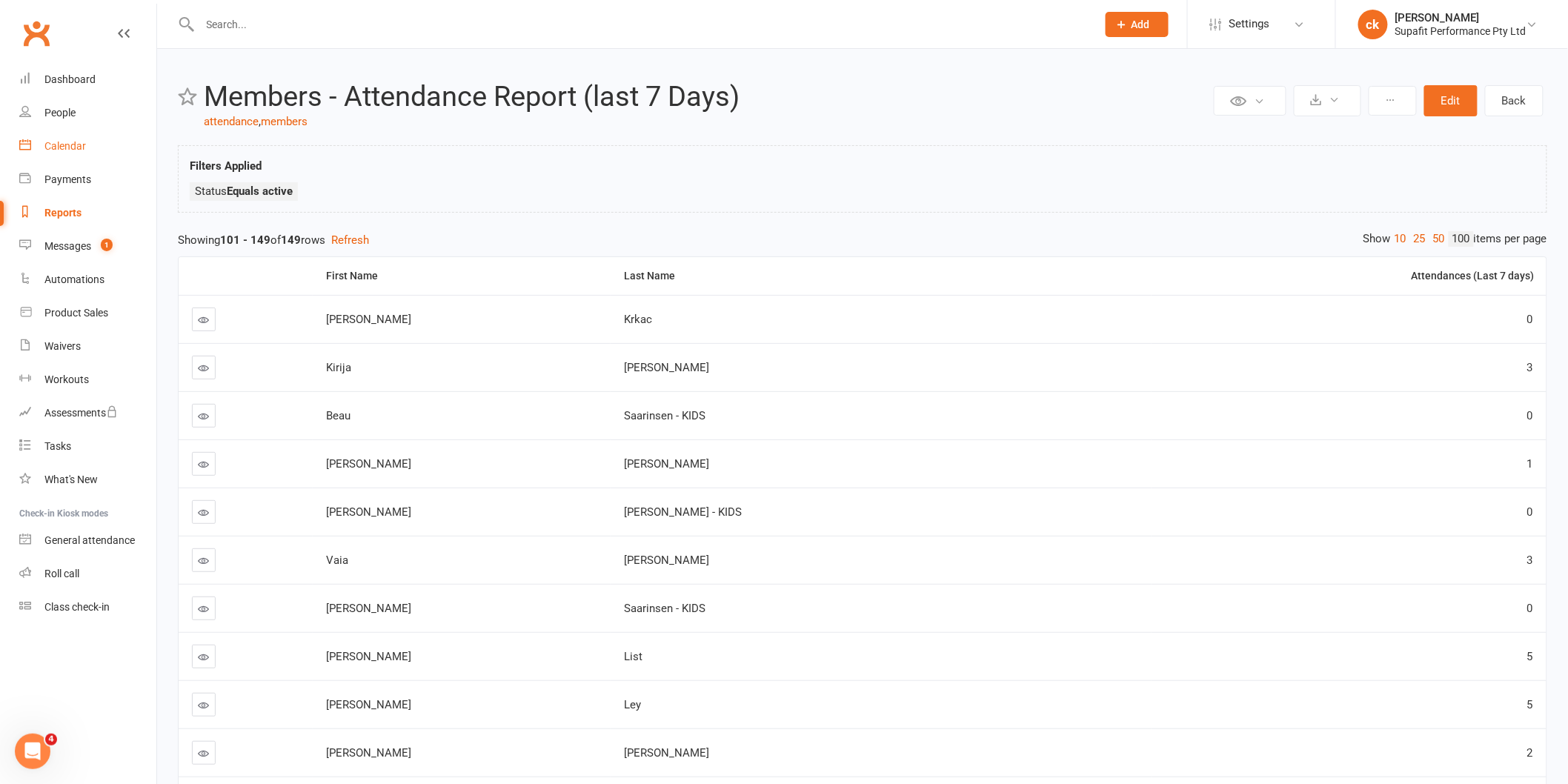
click at [70, 146] on div "Calendar" at bounding box center [64, 145] width 41 height 11
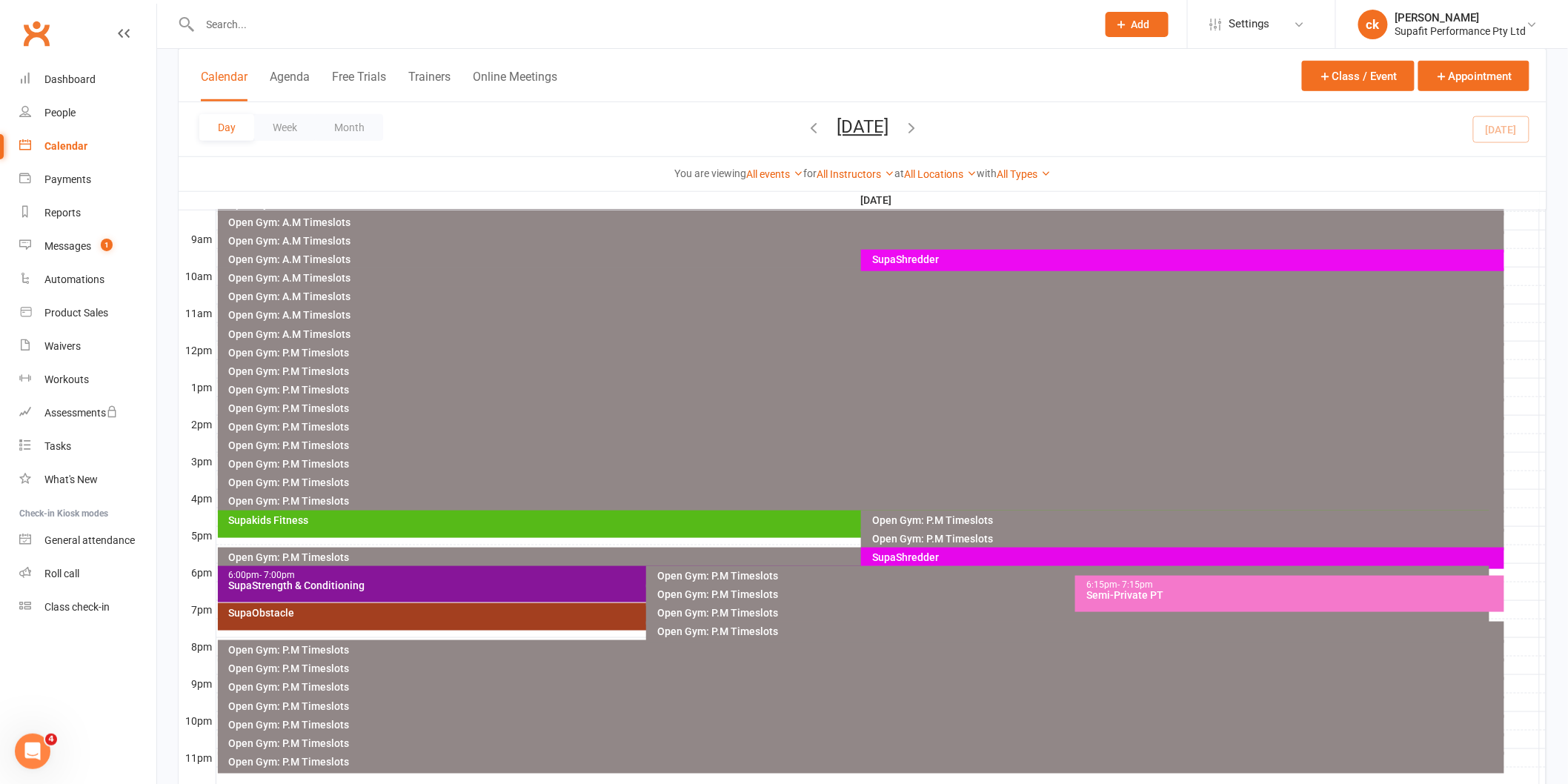
scroll to position [411, 0]
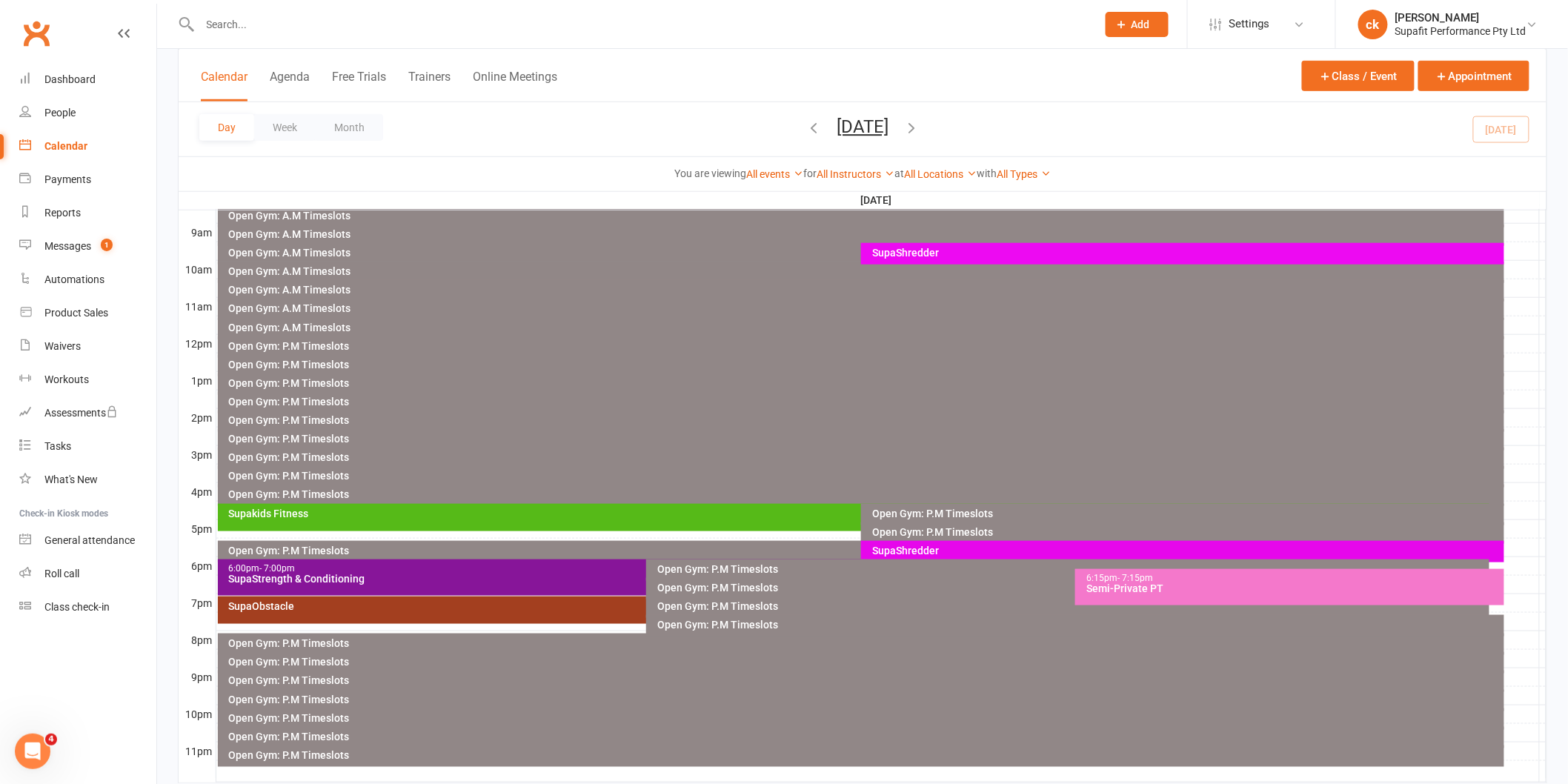
click at [1017, 551] on div "SupaShredder" at bounding box center [1186, 551] width 630 height 11
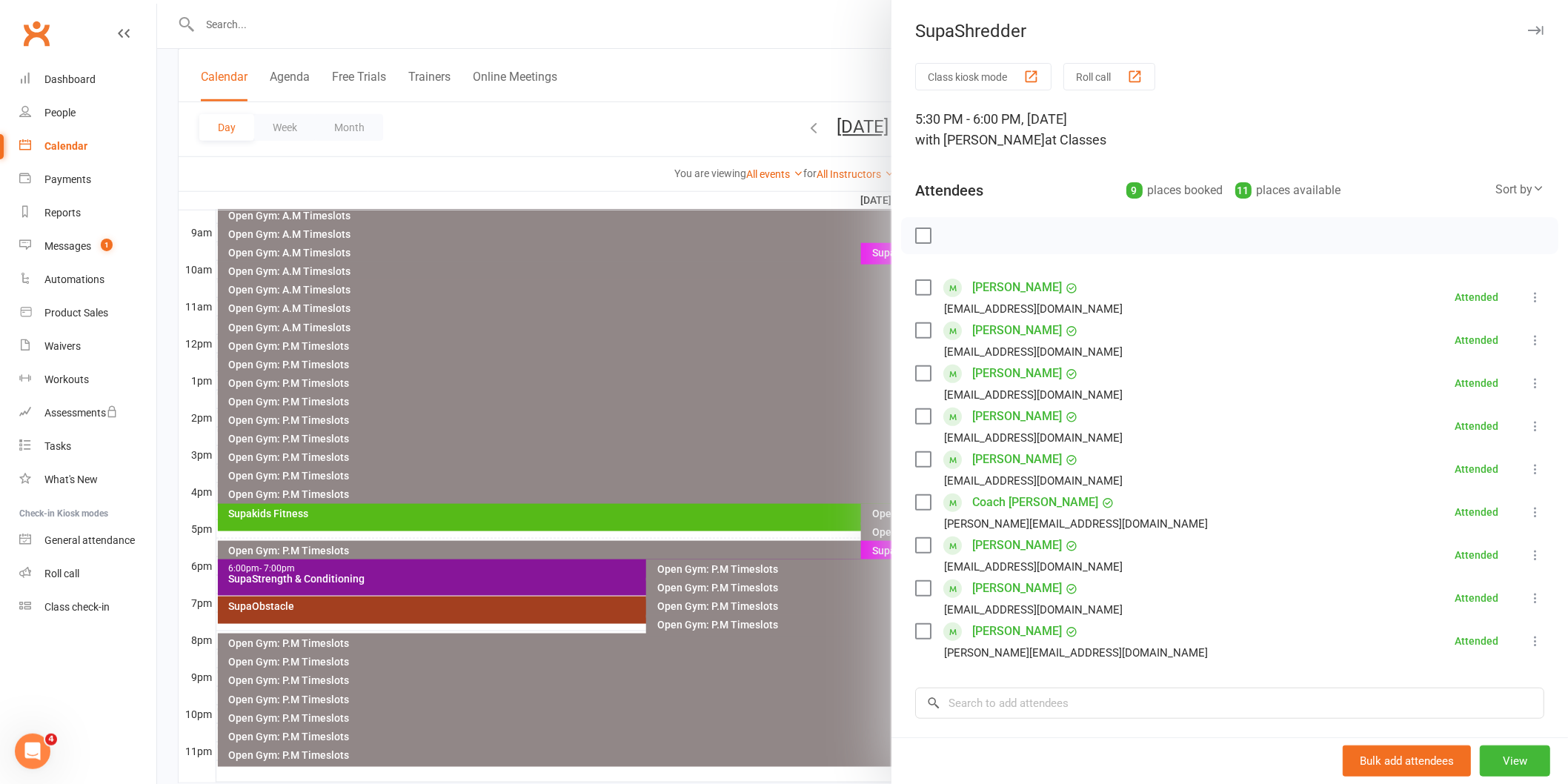
click at [808, 679] on div at bounding box center [862, 392] width 1411 height 784
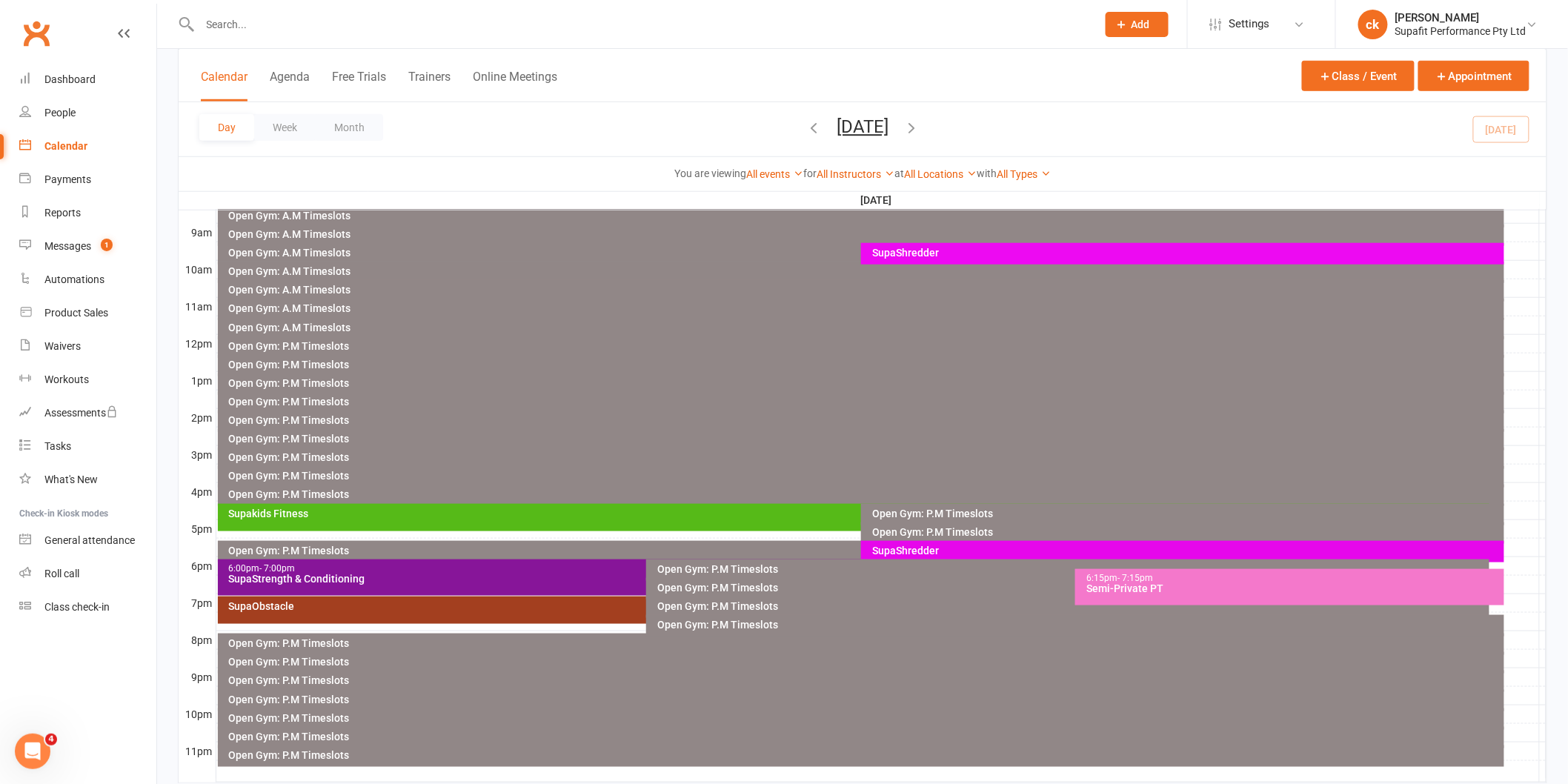
click at [565, 581] on div "SupaStrength & Conditioning" at bounding box center [643, 579] width 830 height 11
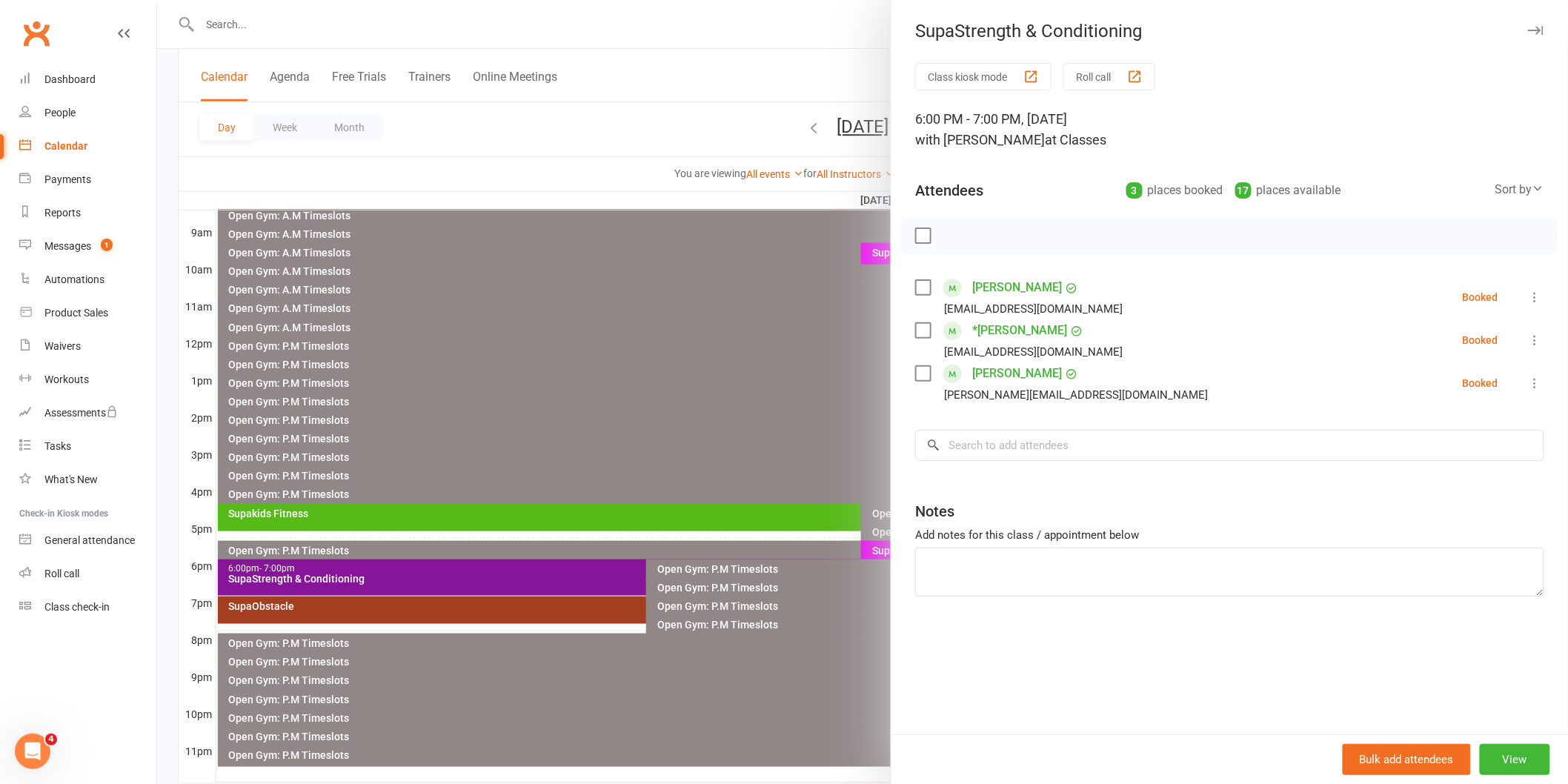
click at [915, 376] on label at bounding box center [922, 374] width 15 height 15
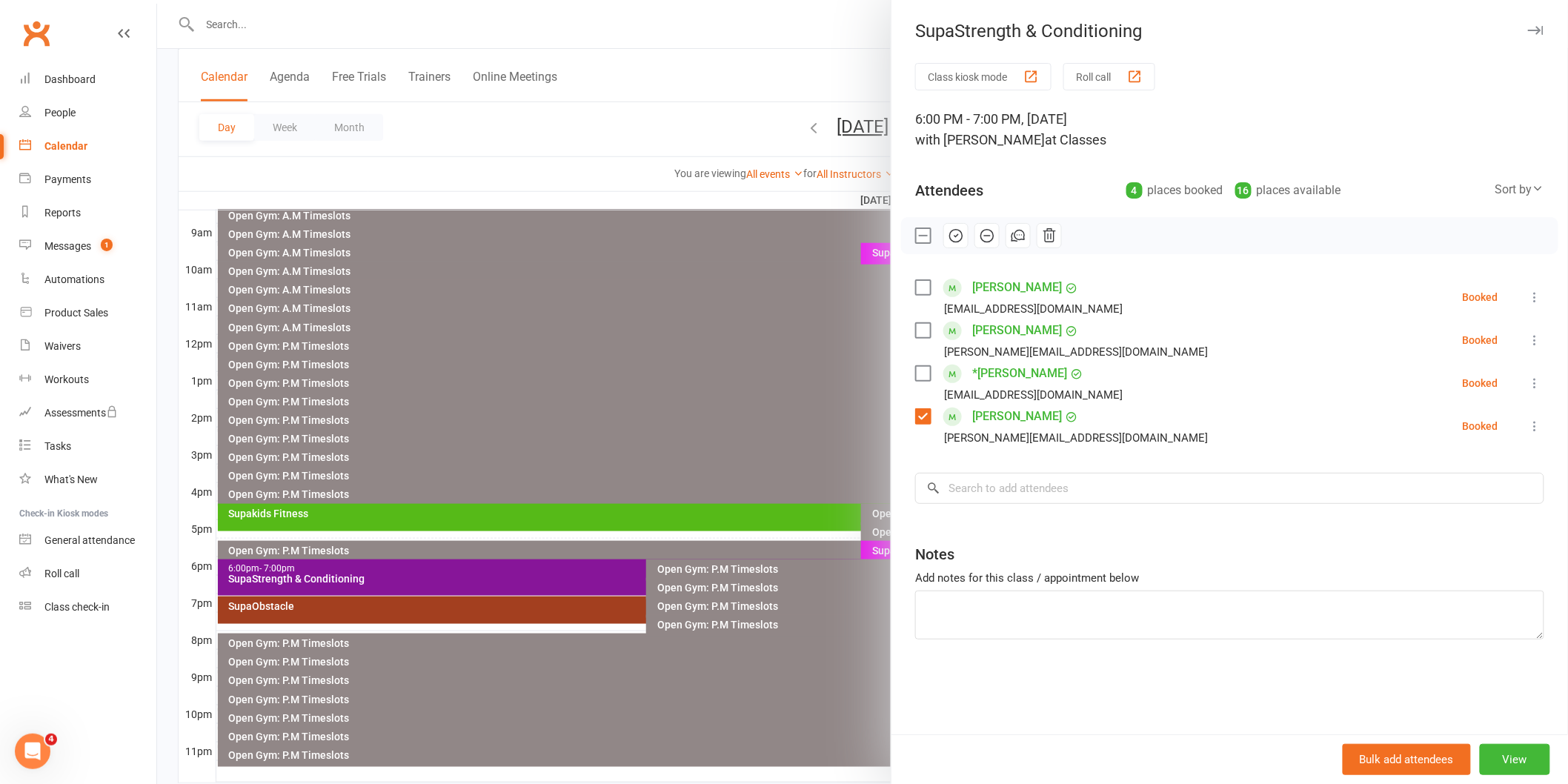
click at [778, 409] on div at bounding box center [862, 392] width 1411 height 784
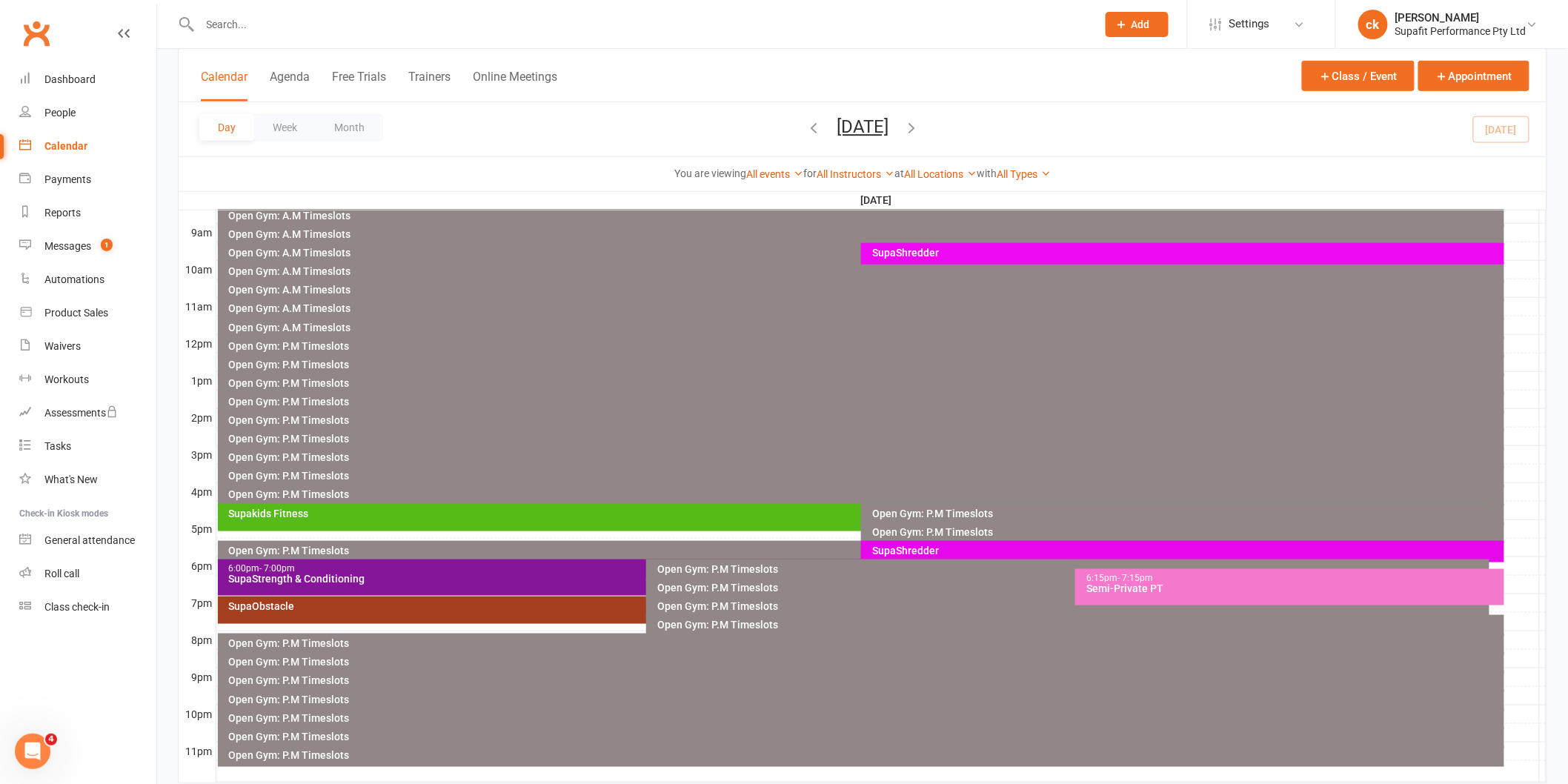
click at [1141, 588] on div "Semi-Private PT" at bounding box center [1293, 588] width 416 height 11
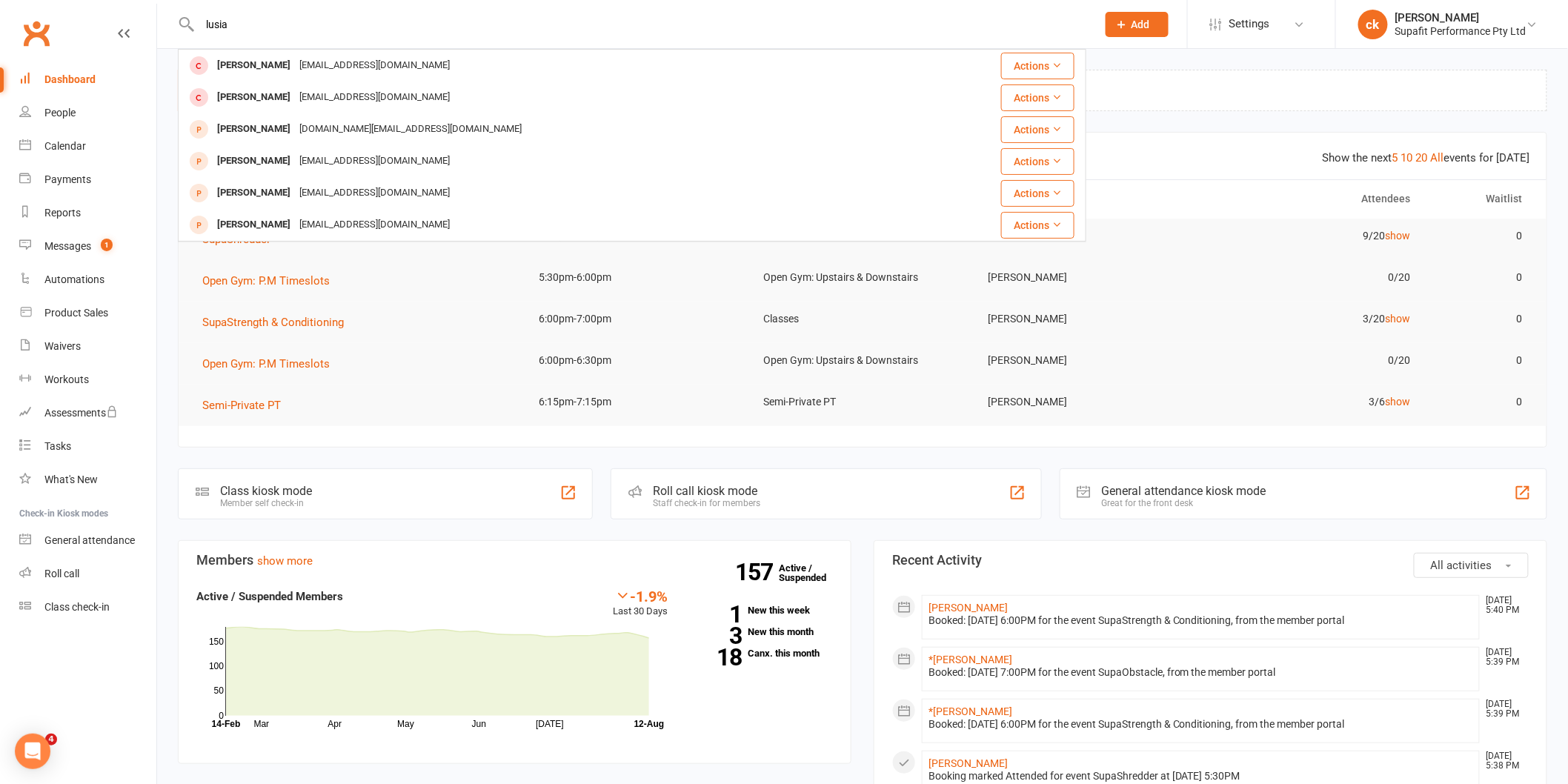
click at [249, 55] on div "[PERSON_NAME]" at bounding box center [253, 65] width 82 height 21
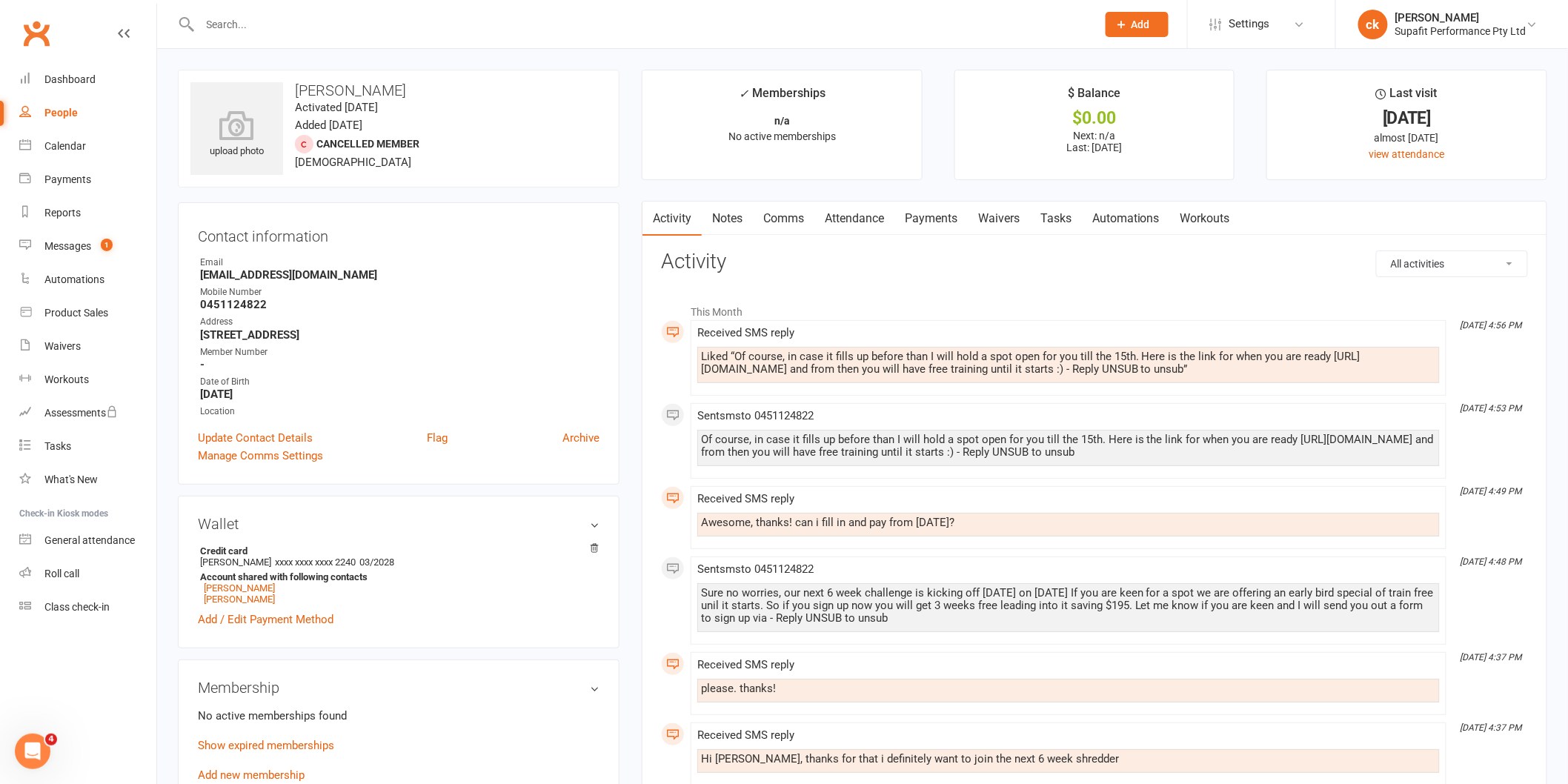
click at [212, 14] on input "text" at bounding box center [640, 25] width 891 height 21
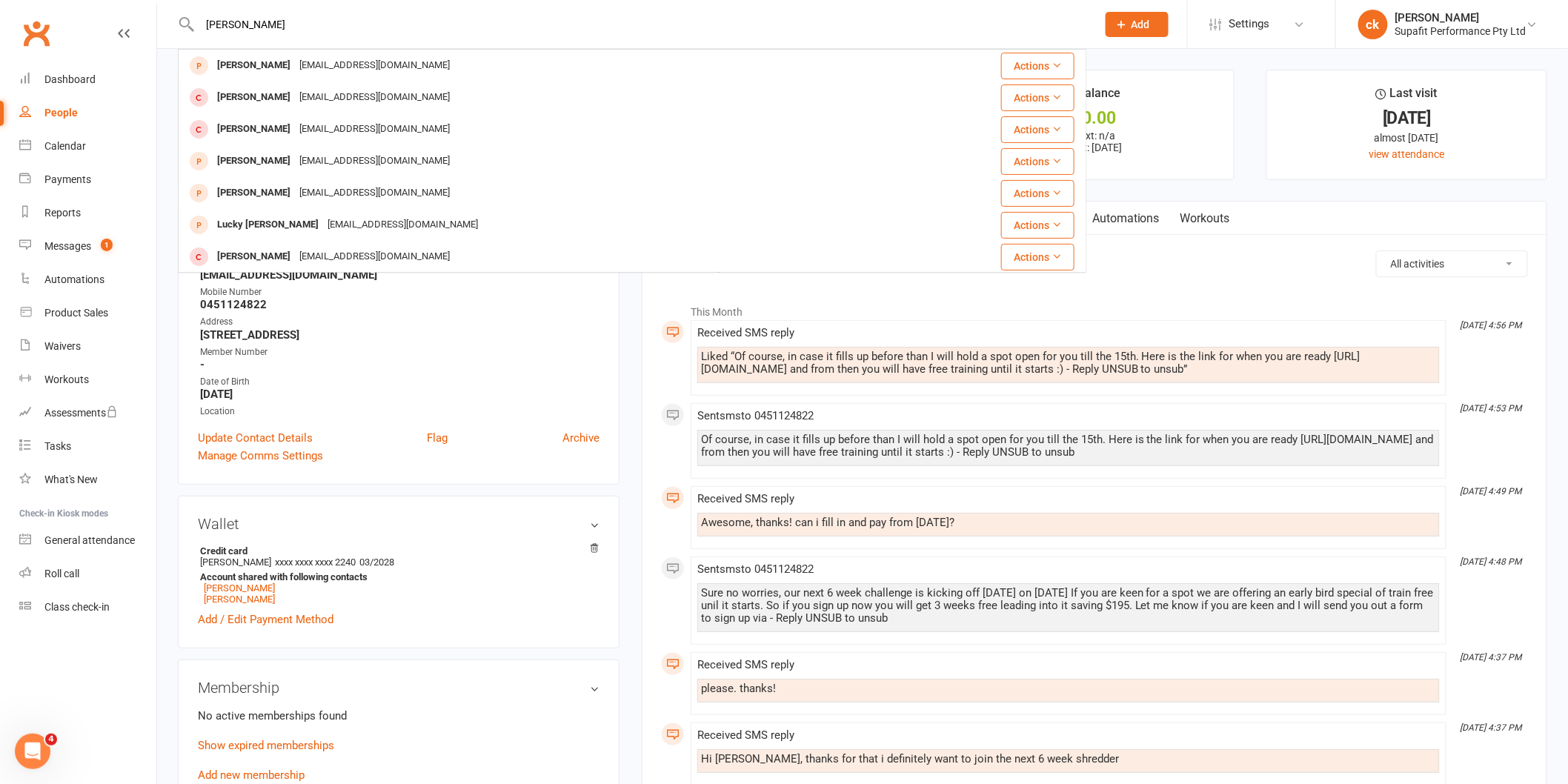
click at [294, 25] on input "[PERSON_NAME]" at bounding box center [640, 25] width 891 height 21
type input "l"
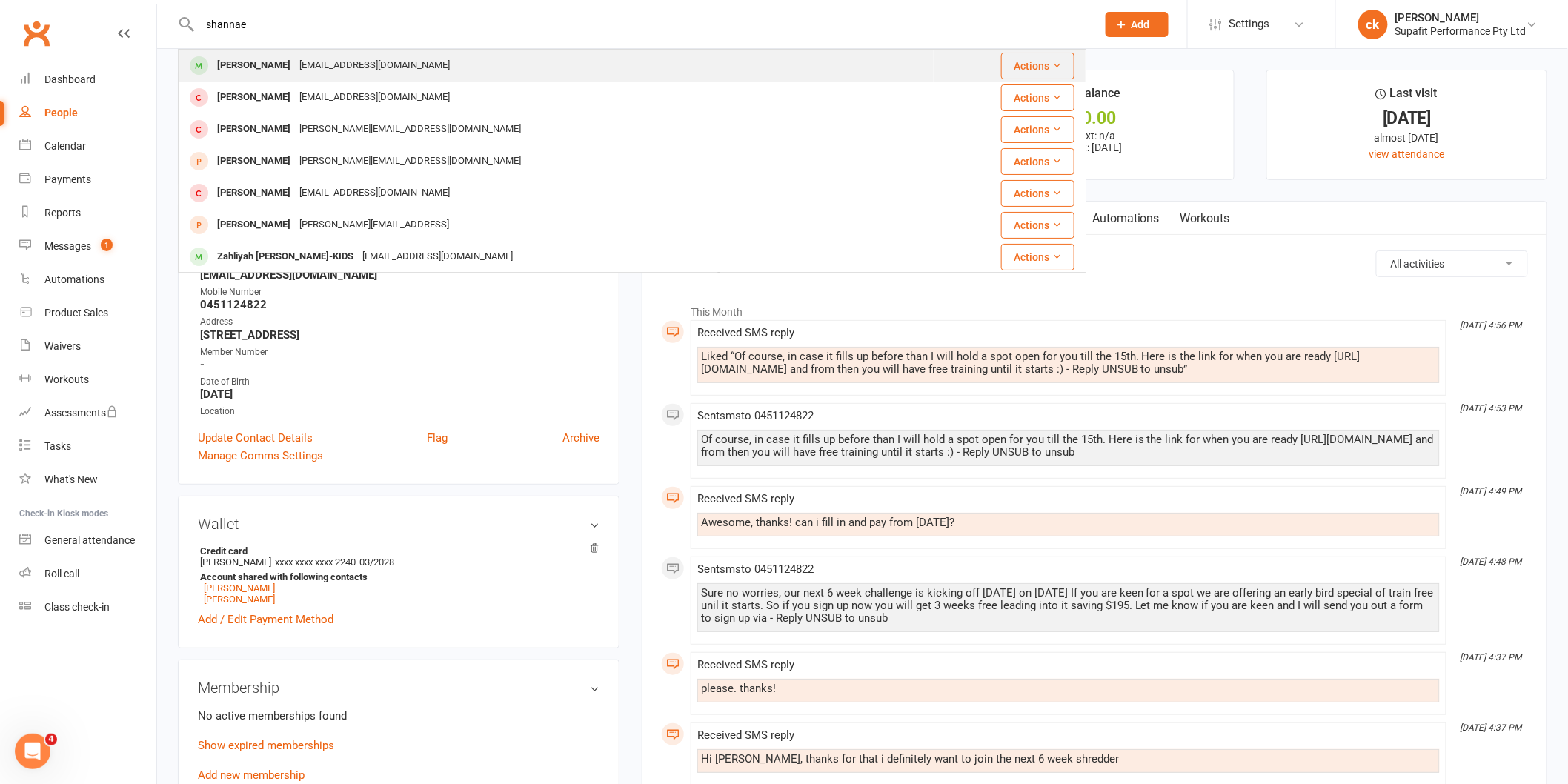
type input "shannae"
click at [301, 69] on div "[EMAIL_ADDRESS][DOMAIN_NAME]" at bounding box center [374, 65] width 159 height 21
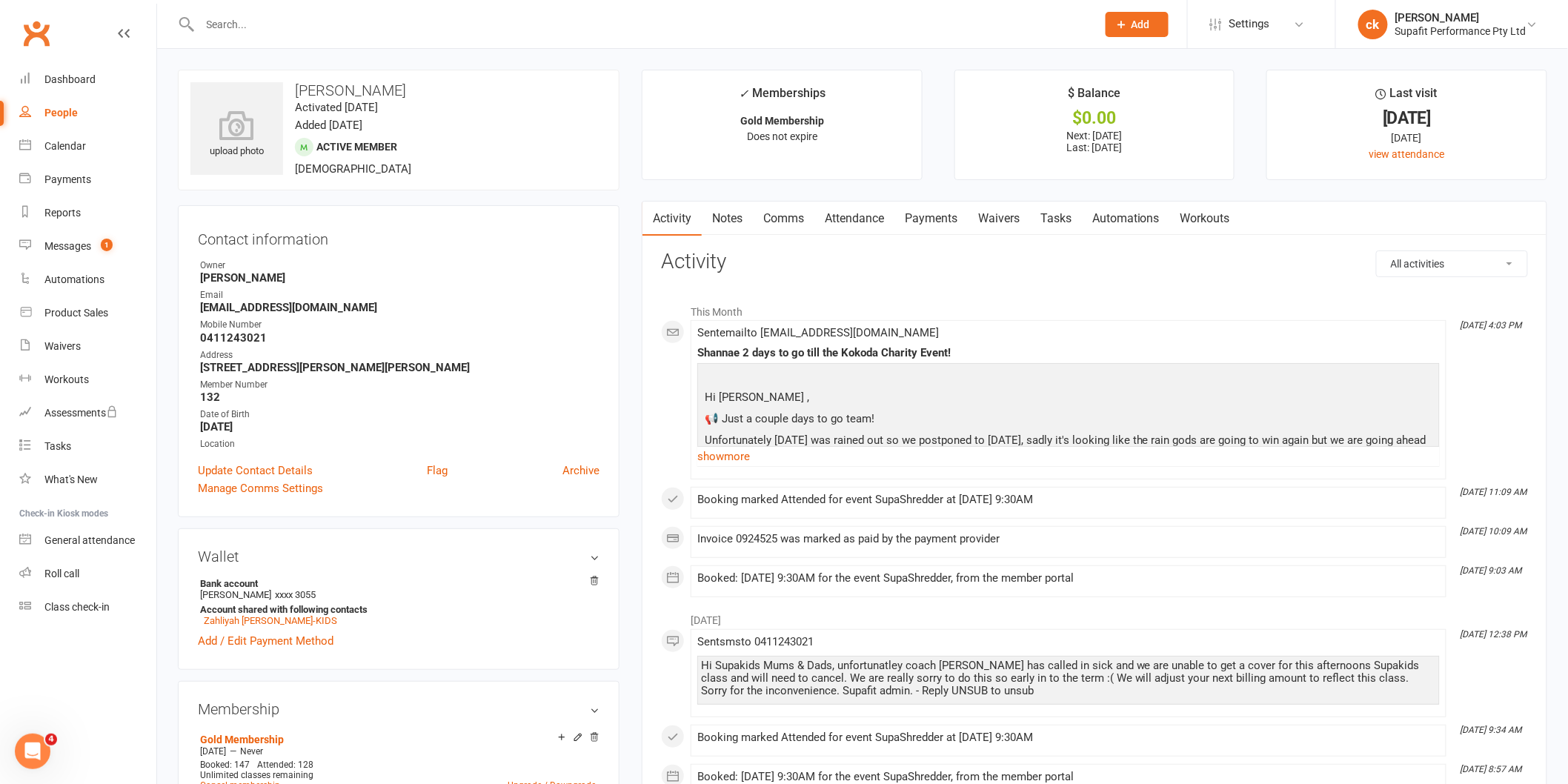
click at [289, 25] on input "text" at bounding box center [640, 25] width 891 height 21
type input "[PERSON_NAME]"
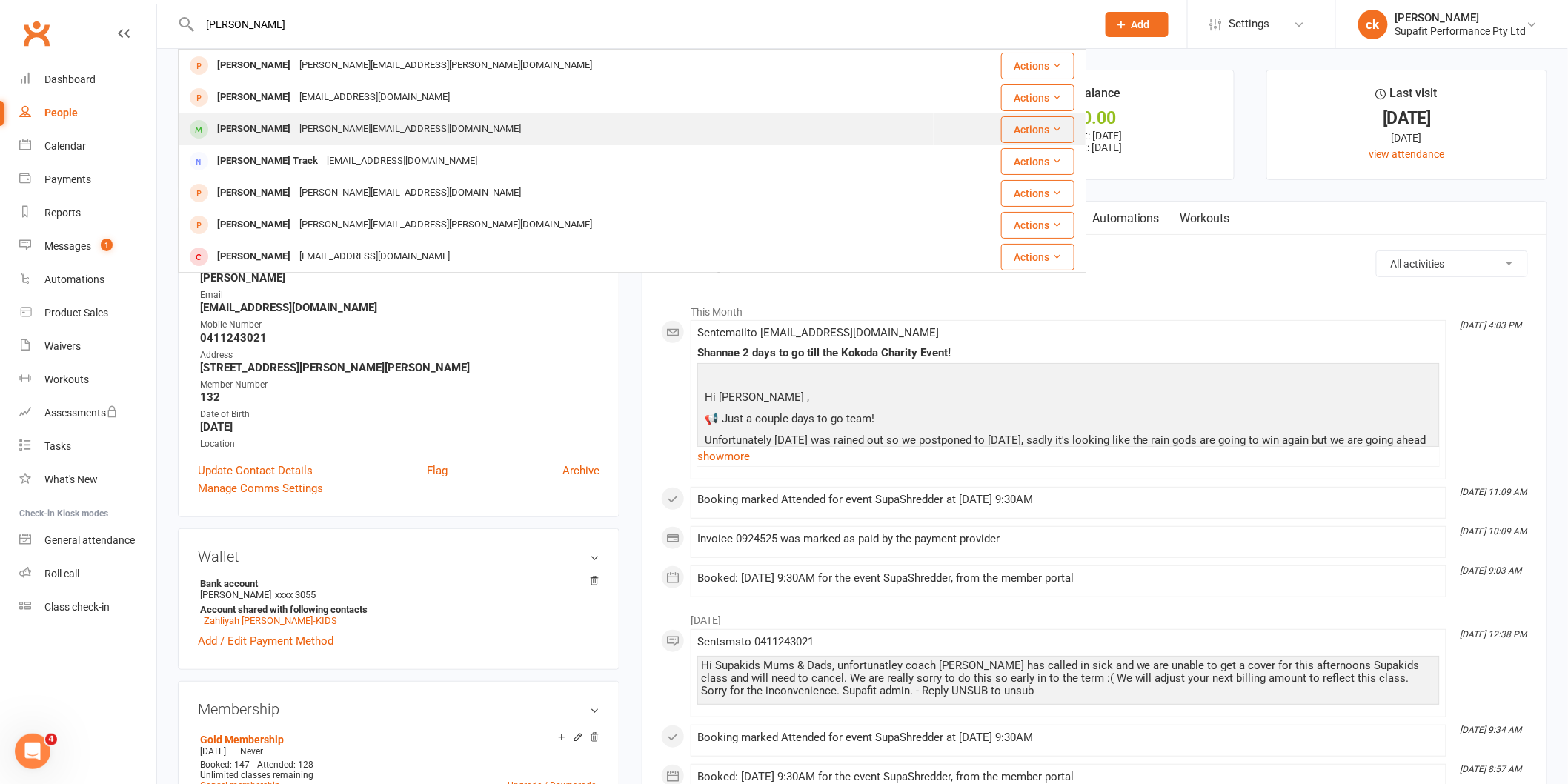
click at [305, 117] on div "[PERSON_NAME] [PERSON_NAME][EMAIL_ADDRESS][DOMAIN_NAME]" at bounding box center [556, 129] width 753 height 30
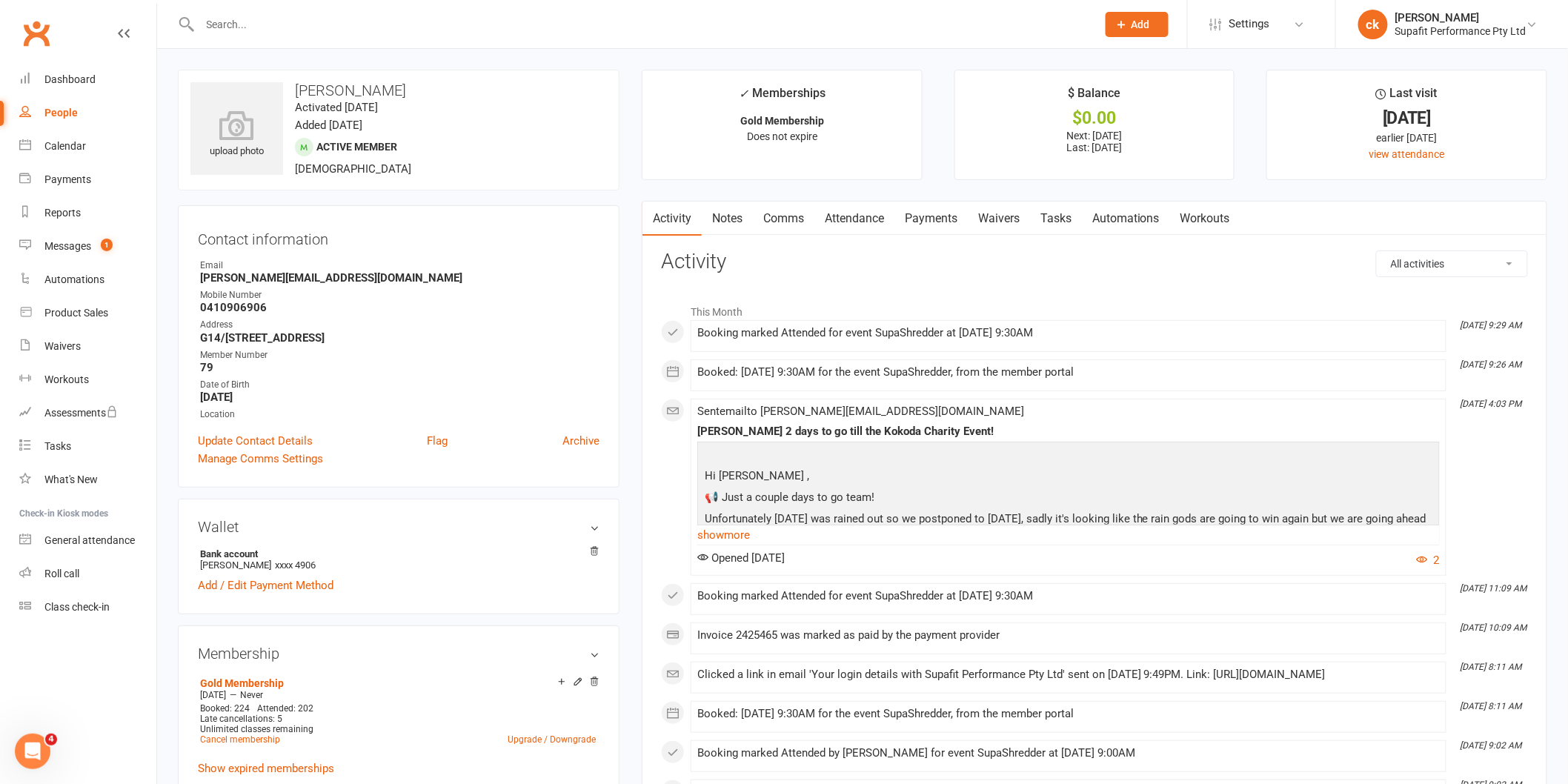
click at [309, 30] on input "text" at bounding box center [640, 25] width 891 height 21
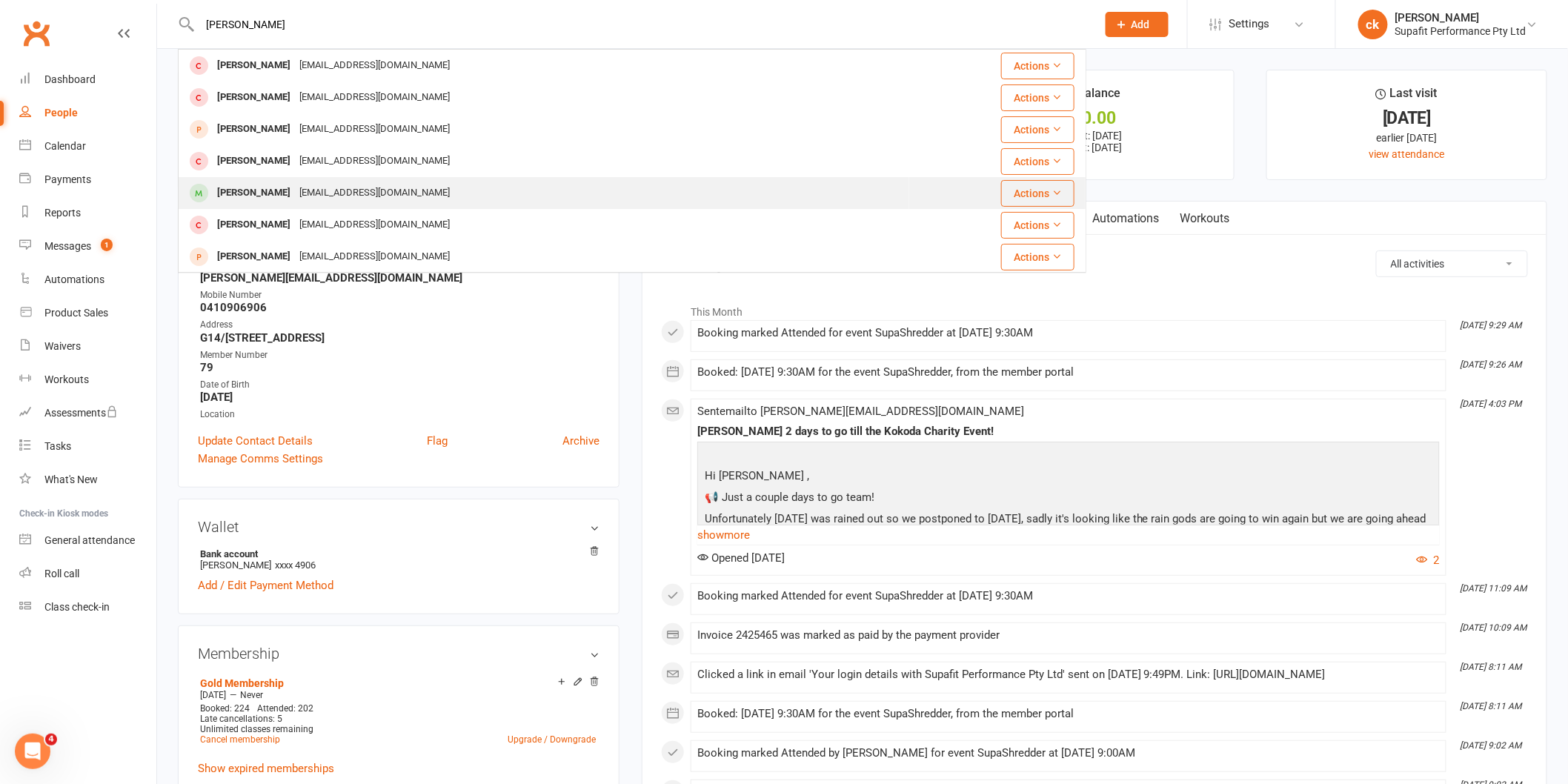
type input "[PERSON_NAME]"
click at [308, 188] on div "[EMAIL_ADDRESS][DOMAIN_NAME]" at bounding box center [374, 193] width 159 height 21
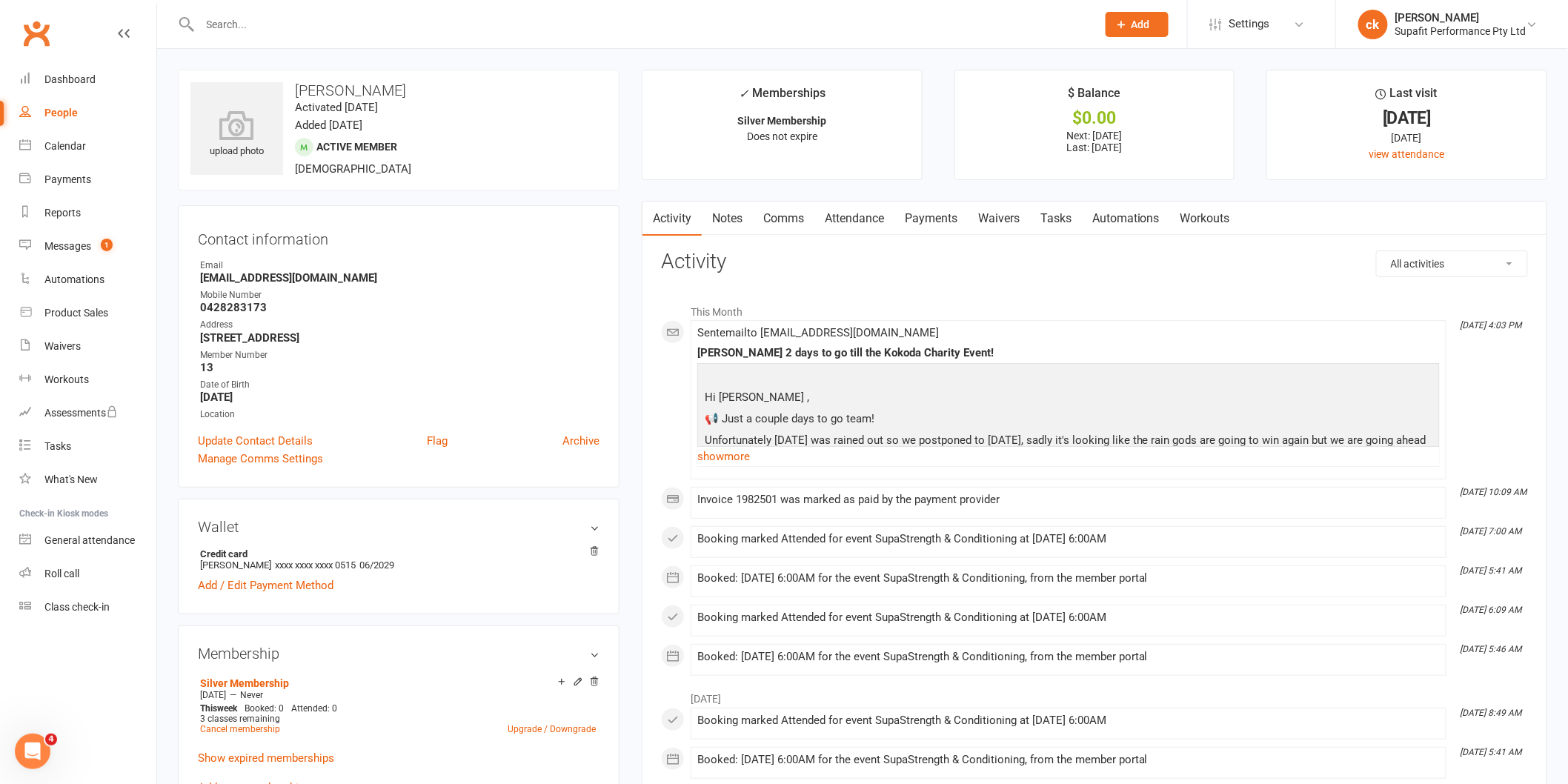
click at [295, 19] on input "text" at bounding box center [640, 25] width 891 height 21
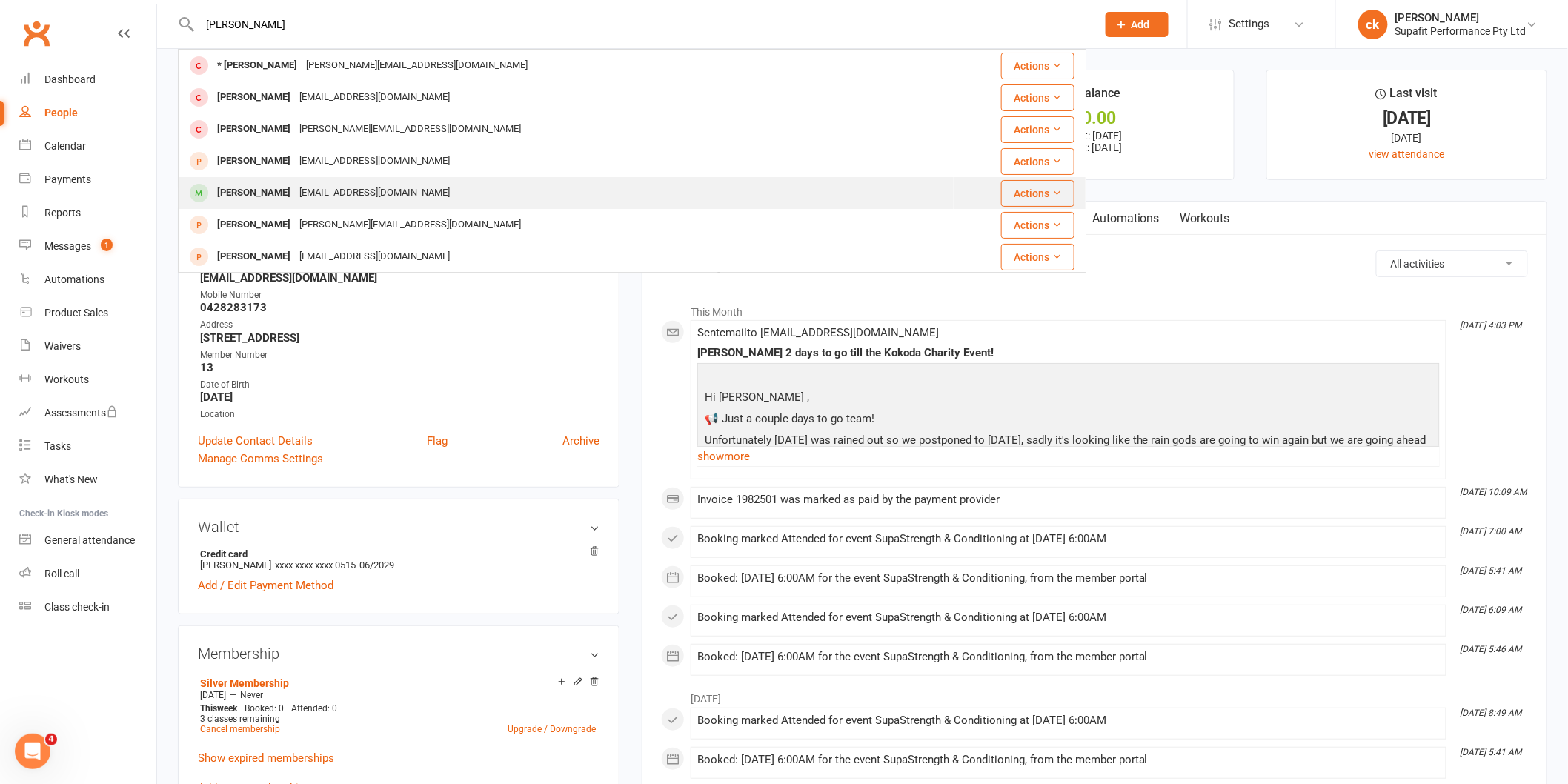
type input "[PERSON_NAME]"
click at [290, 189] on div "[PERSON_NAME]" at bounding box center [253, 193] width 82 height 21
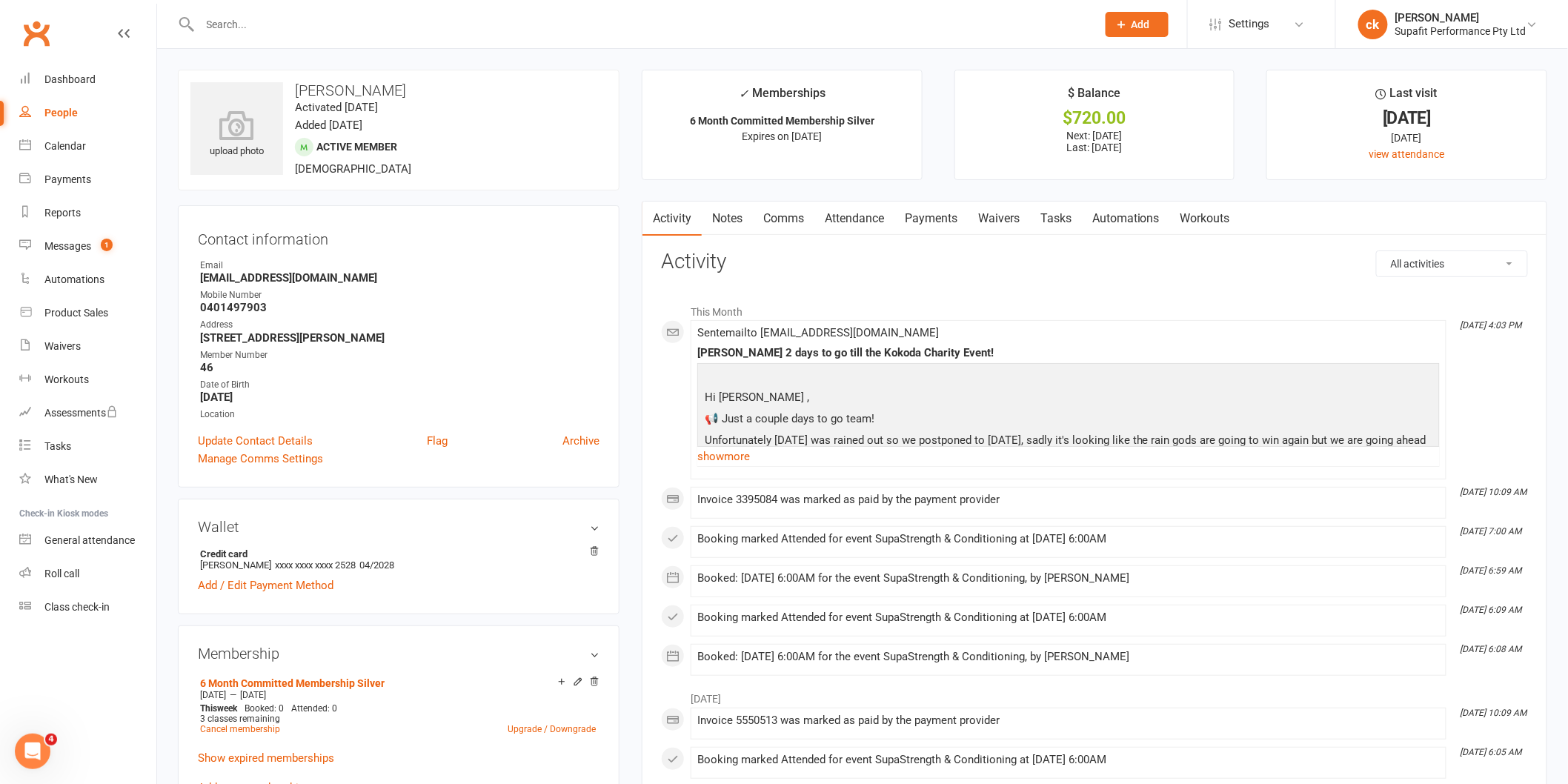
click at [231, 19] on input "text" at bounding box center [640, 25] width 891 height 21
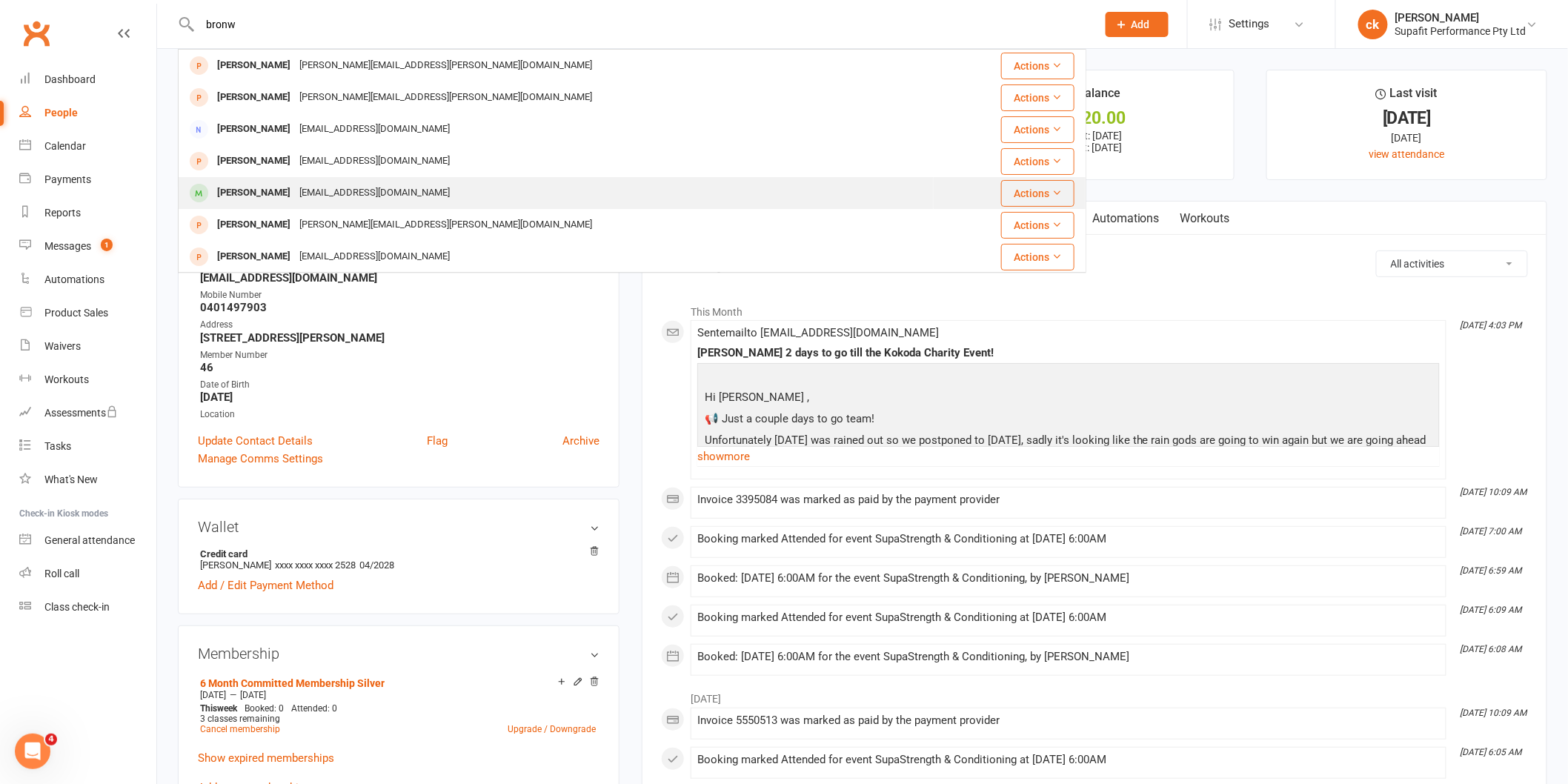
type input "bronw"
click at [295, 198] on div "[PERSON_NAME]" at bounding box center [253, 193] width 82 height 21
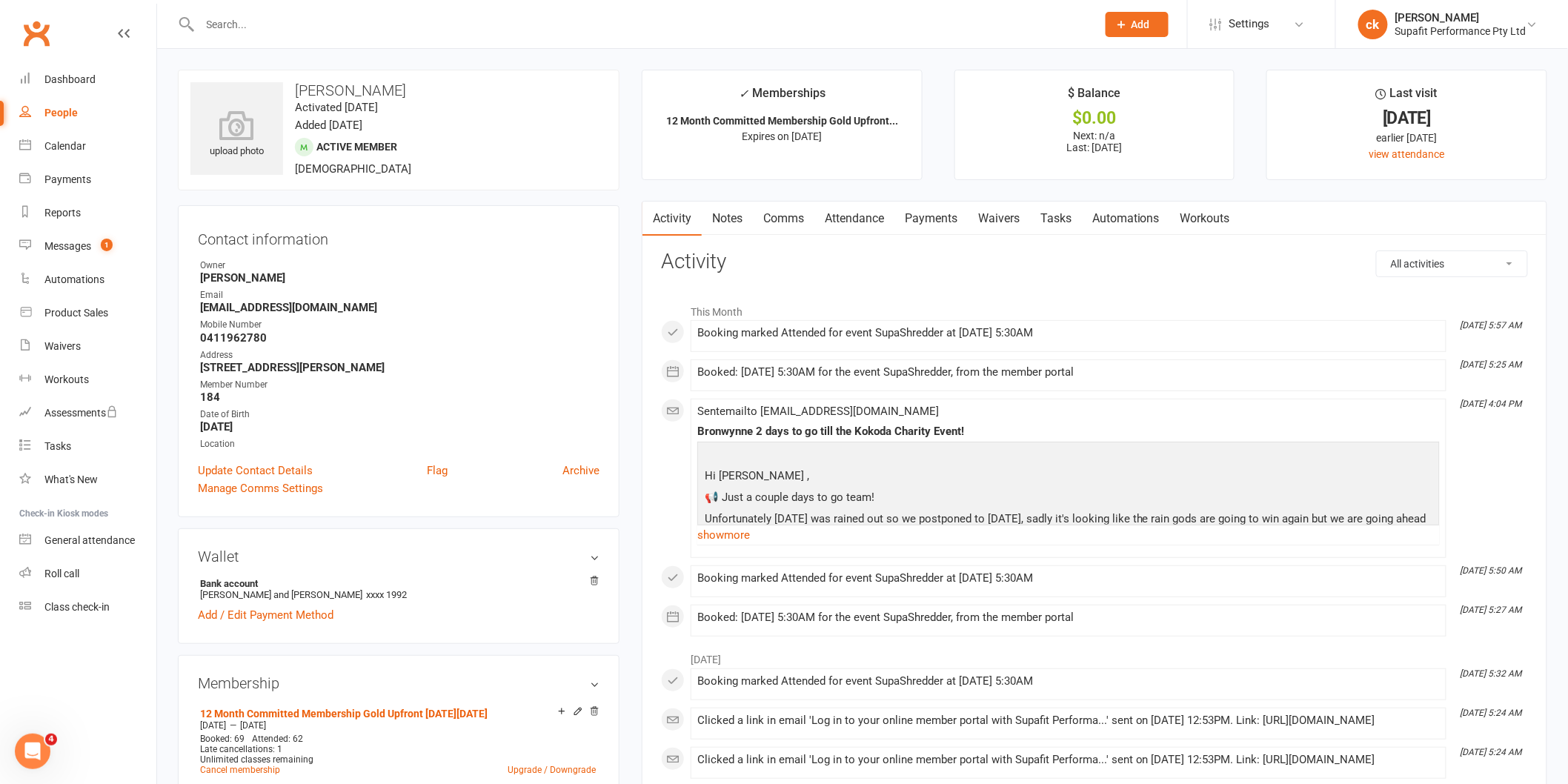
click at [327, 21] on input "text" at bounding box center [640, 25] width 891 height 21
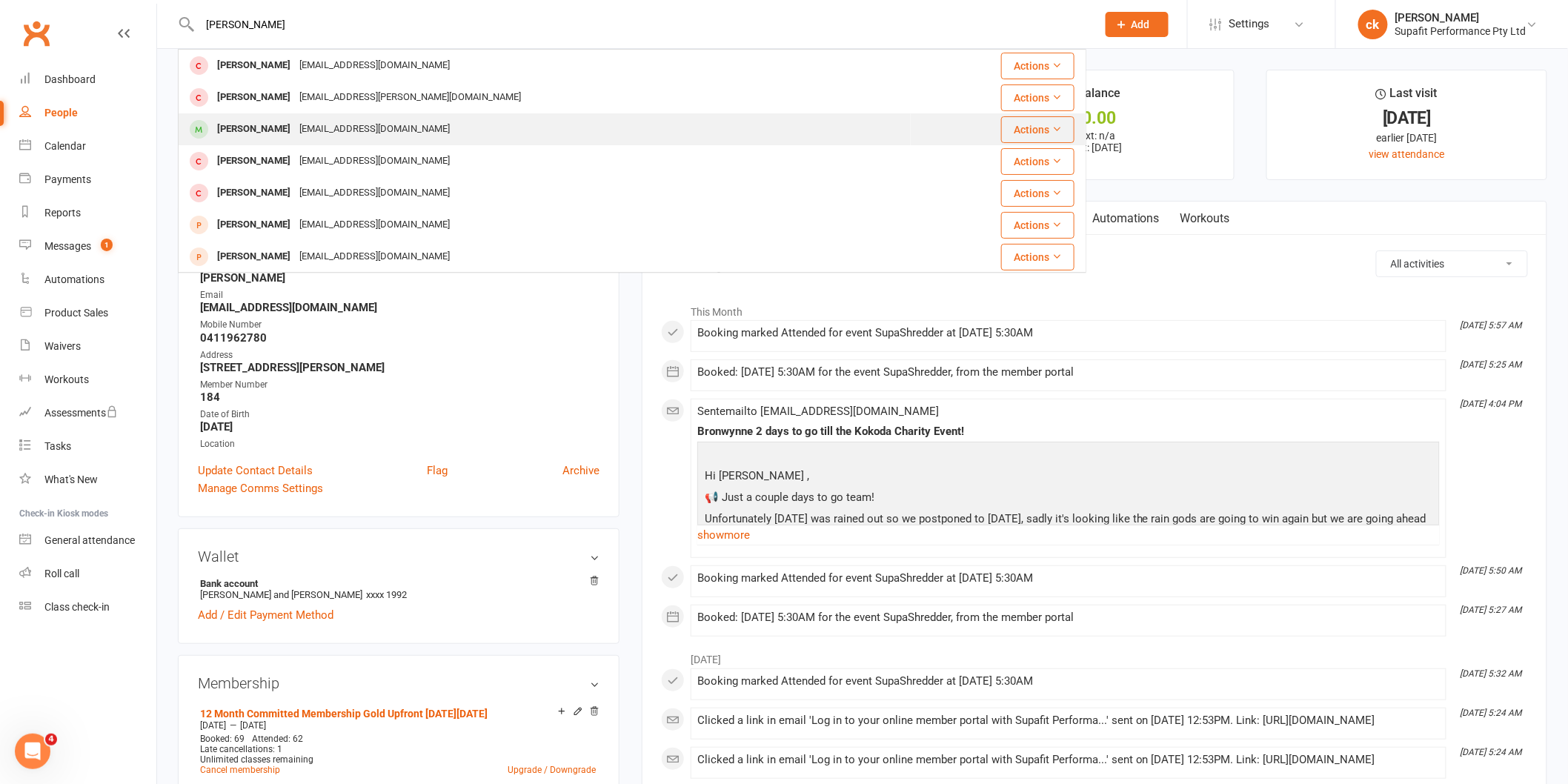
type input "[PERSON_NAME]"
click at [339, 123] on div "[EMAIL_ADDRESS][DOMAIN_NAME]" at bounding box center [374, 129] width 159 height 21
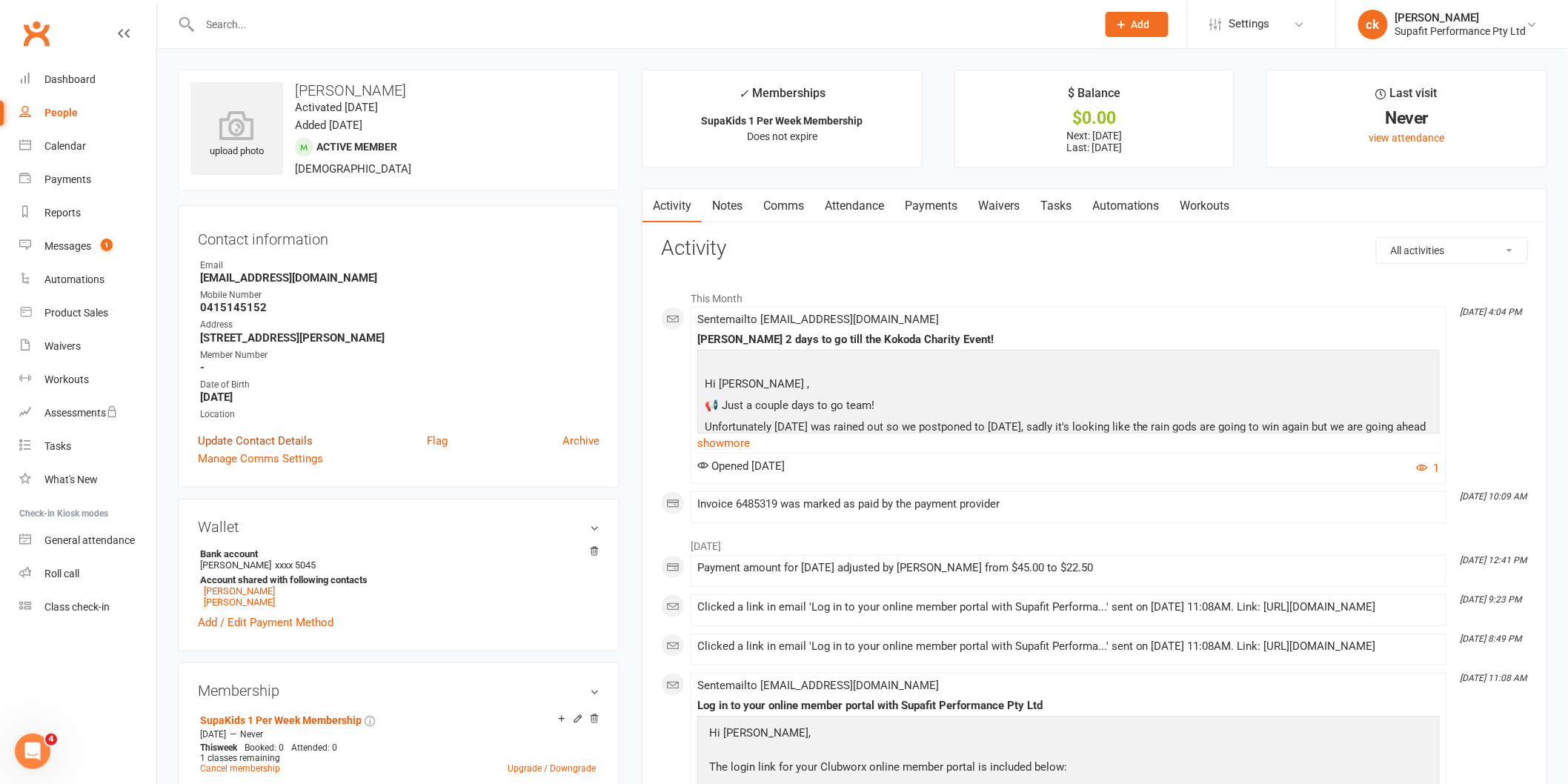
click at [293, 436] on link "Update Contact Details" at bounding box center [255, 440] width 115 height 18
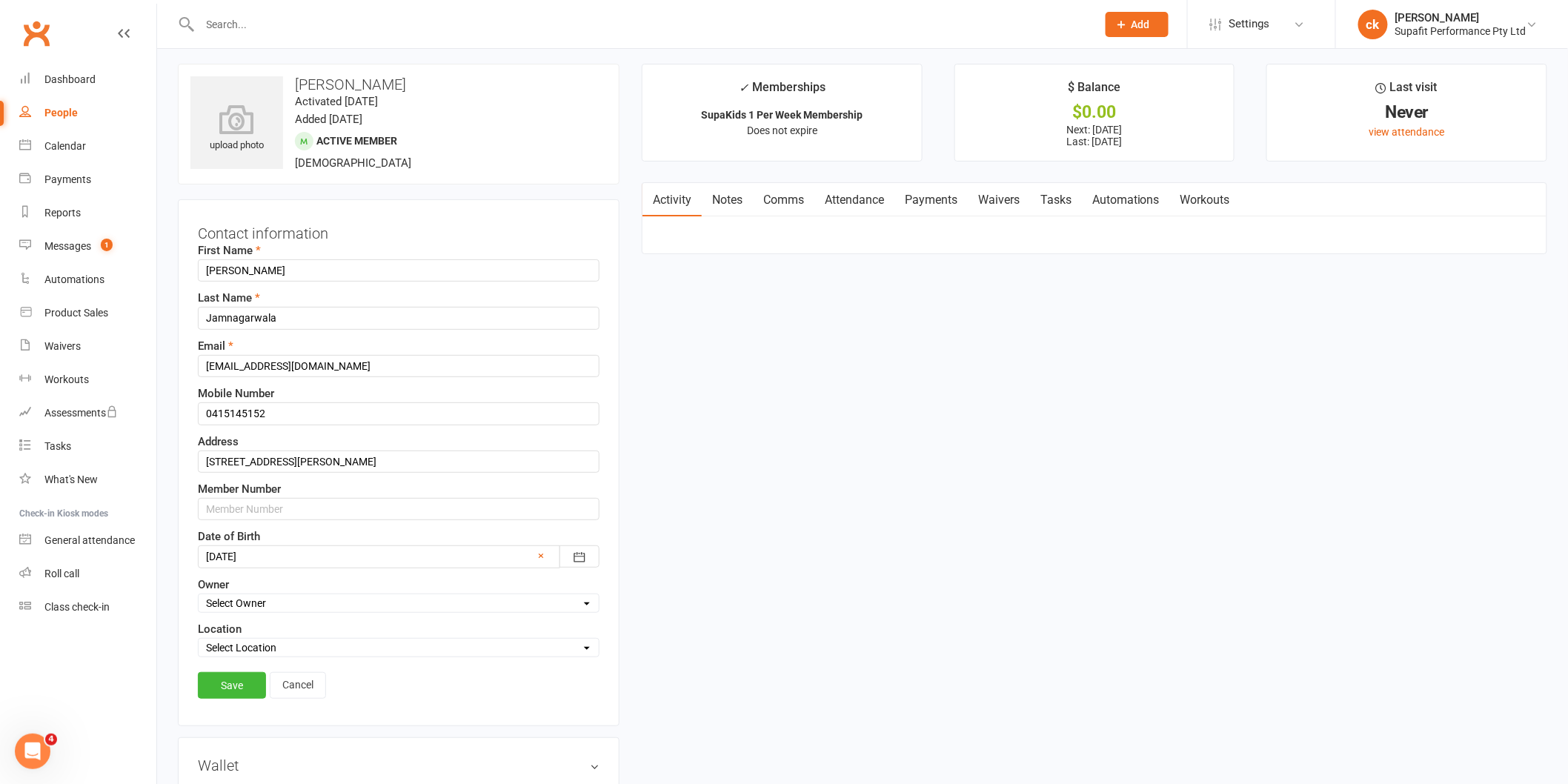
scroll to position [70, 0]
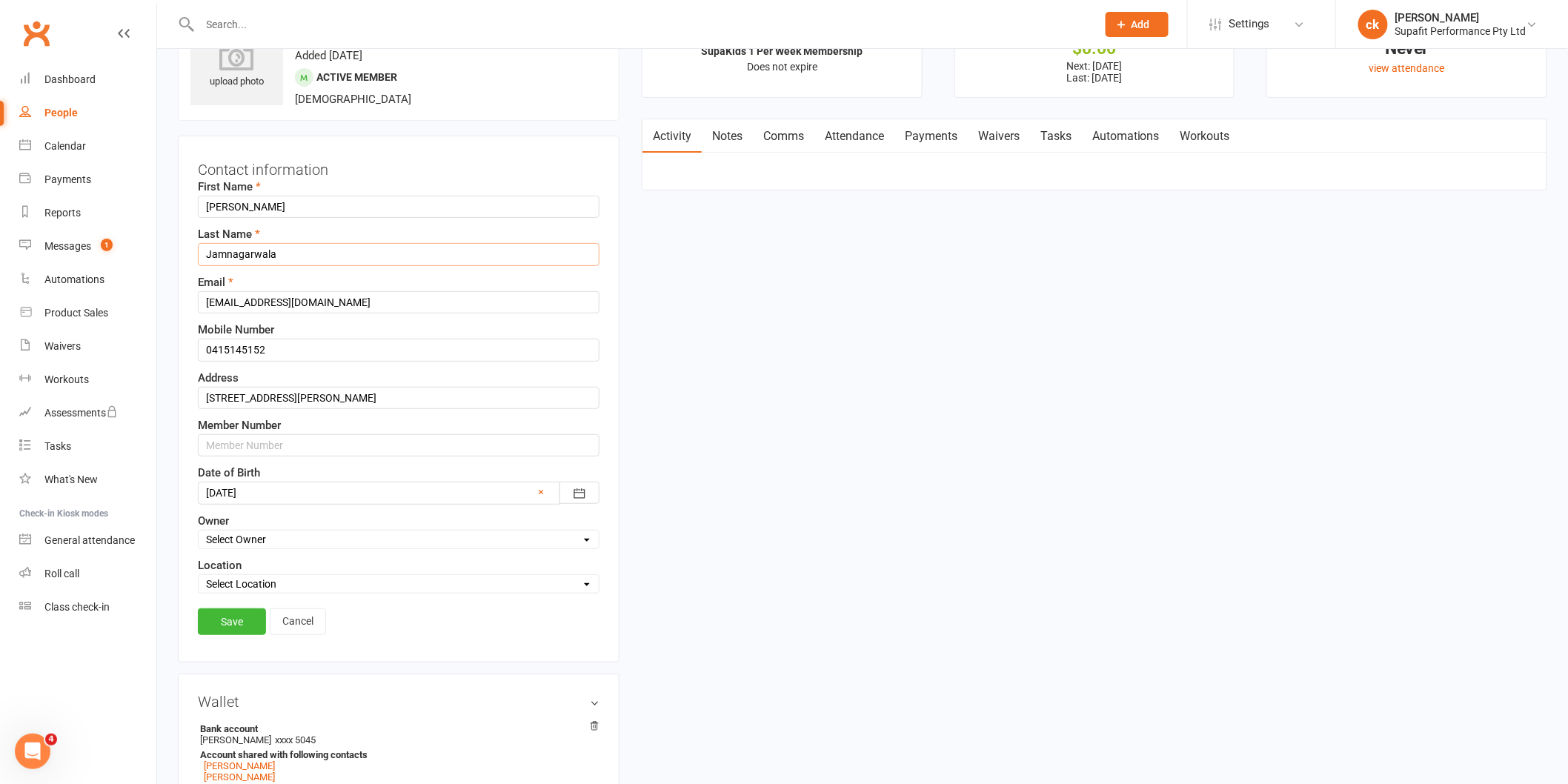
click at [282, 262] on input "Jamnagarwala" at bounding box center [399, 254] width 402 height 22
type input "Jamnagarwala- SUPAKIDS"
click at [242, 616] on link "Save" at bounding box center [232, 622] width 68 height 26
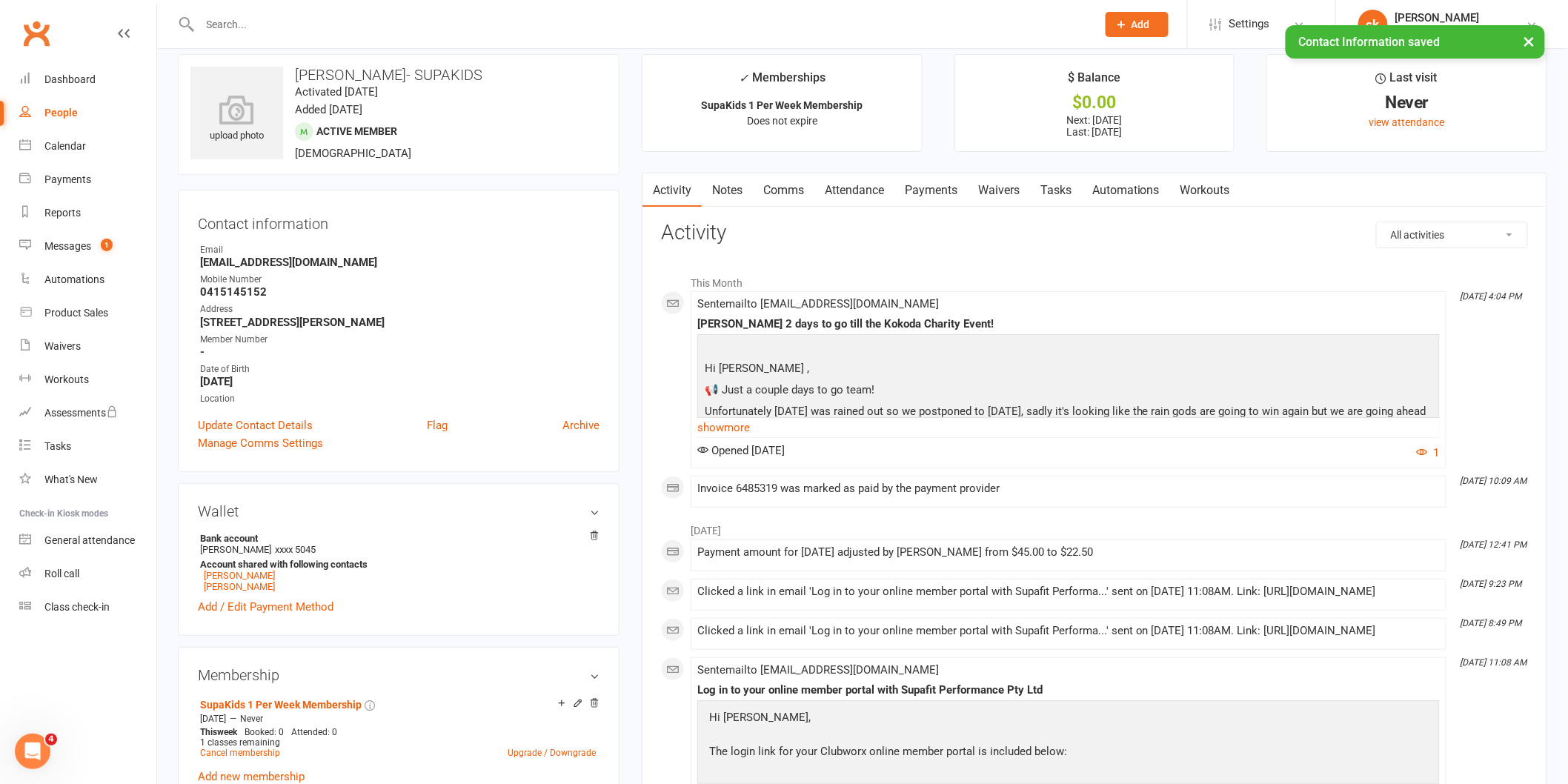
scroll to position [0, 0]
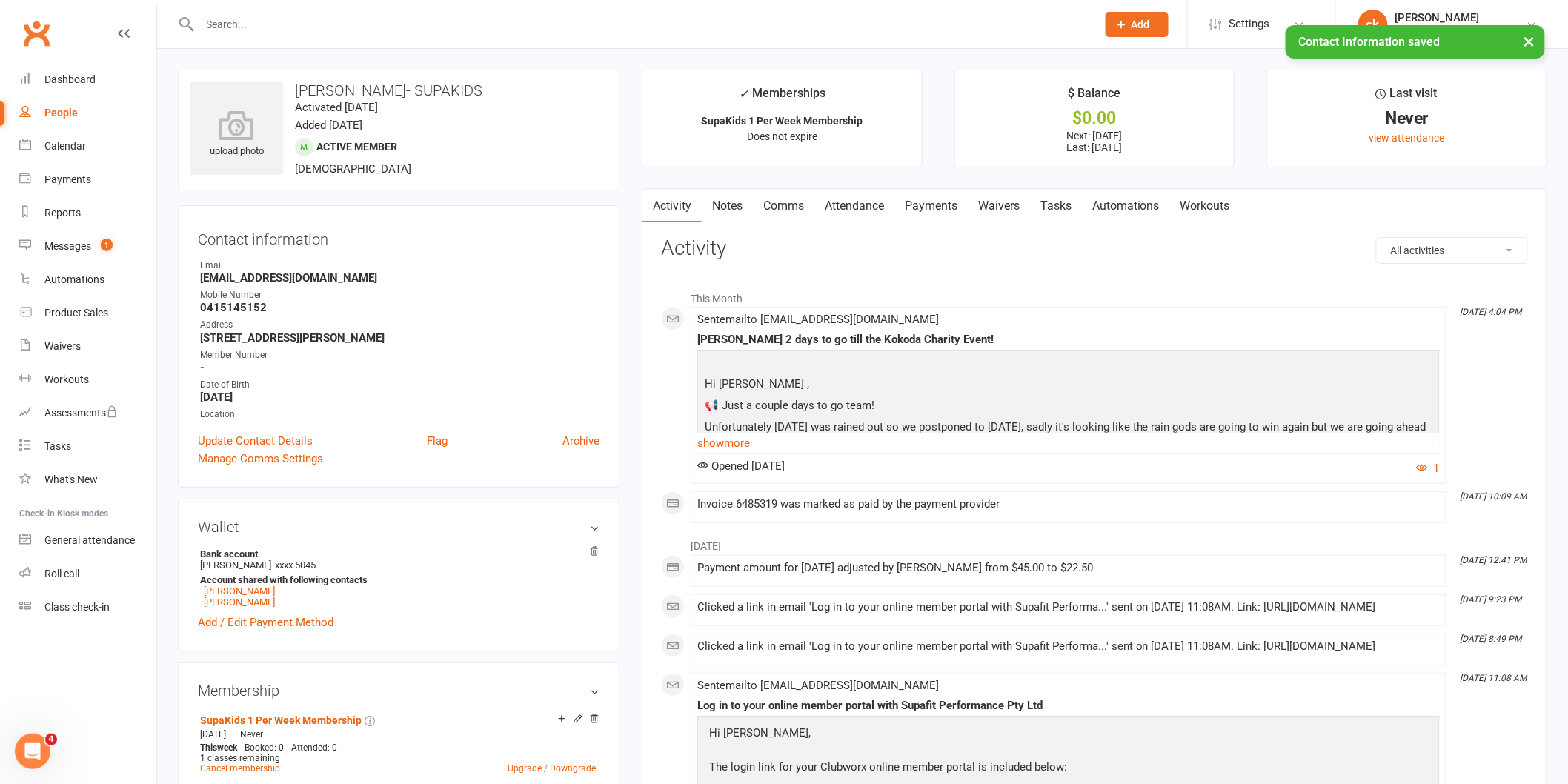
click at [237, 26] on div "× Contact Information saved" at bounding box center [774, 26] width 1549 height 0
click at [224, 18] on input "text" at bounding box center [640, 25] width 891 height 21
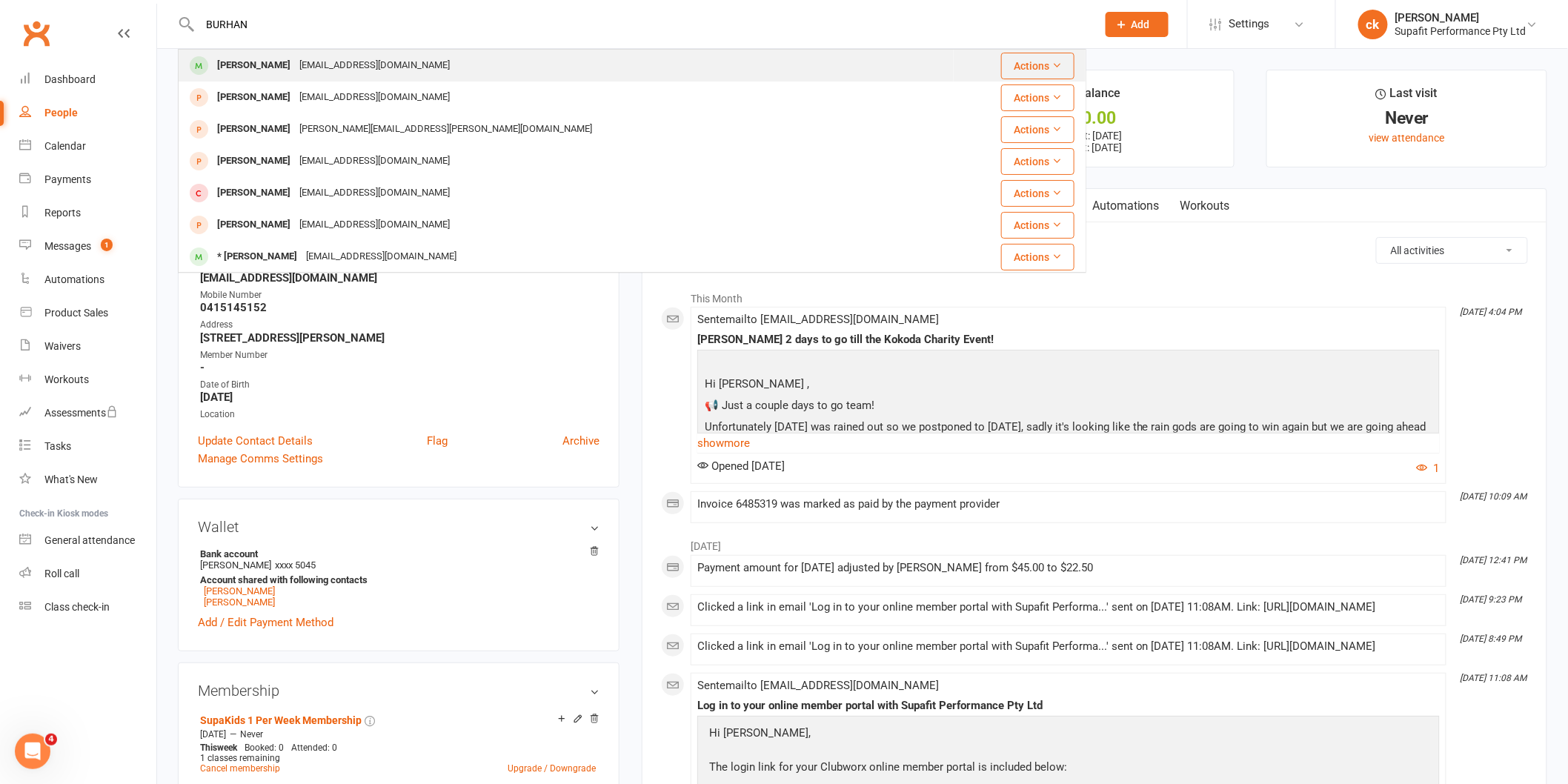
type input "BURHAN"
click at [409, 76] on div "[EMAIL_ADDRESS][DOMAIN_NAME]" at bounding box center [374, 65] width 159 height 21
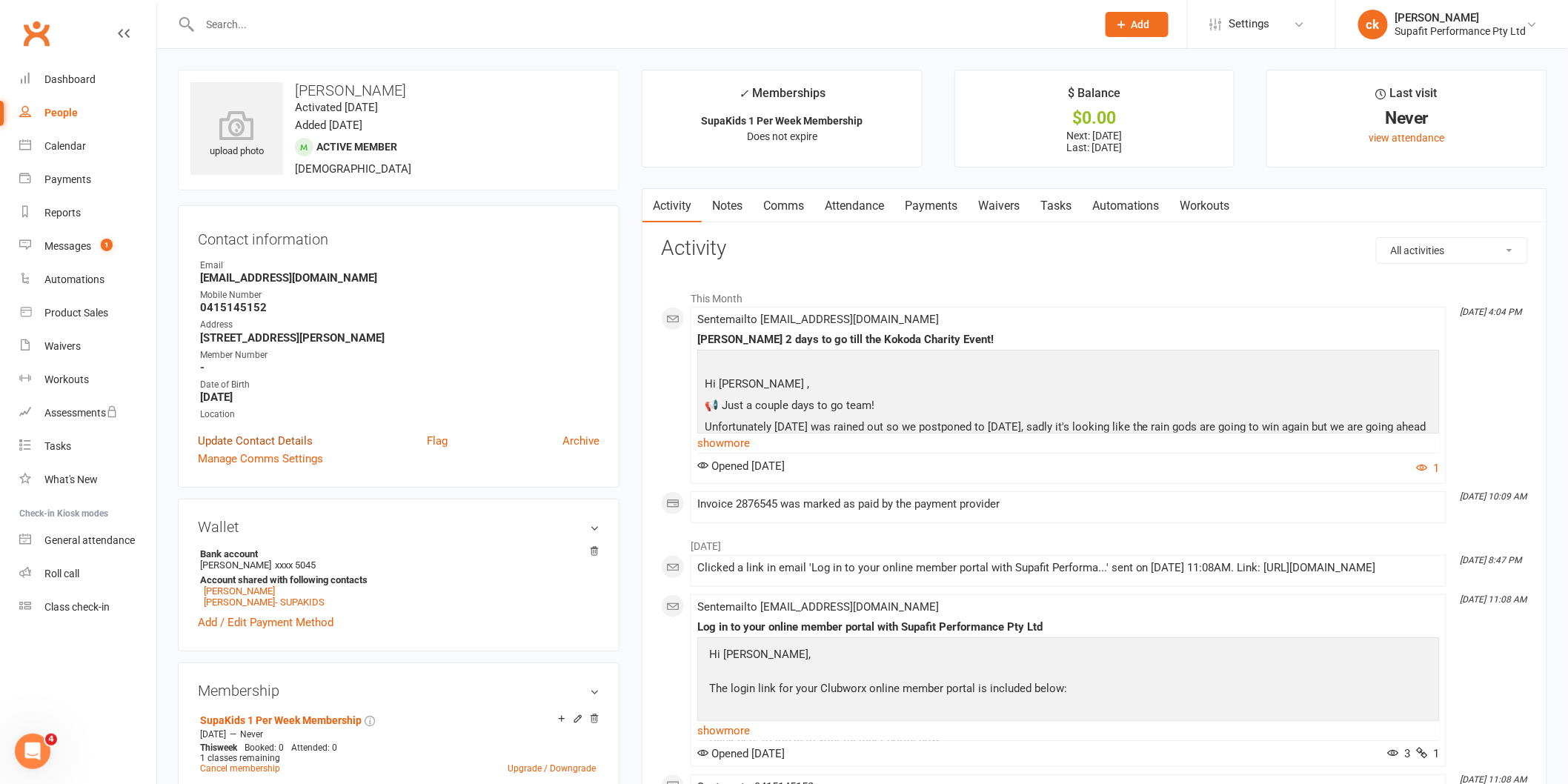
click at [285, 440] on link "Update Contact Details" at bounding box center [255, 440] width 115 height 18
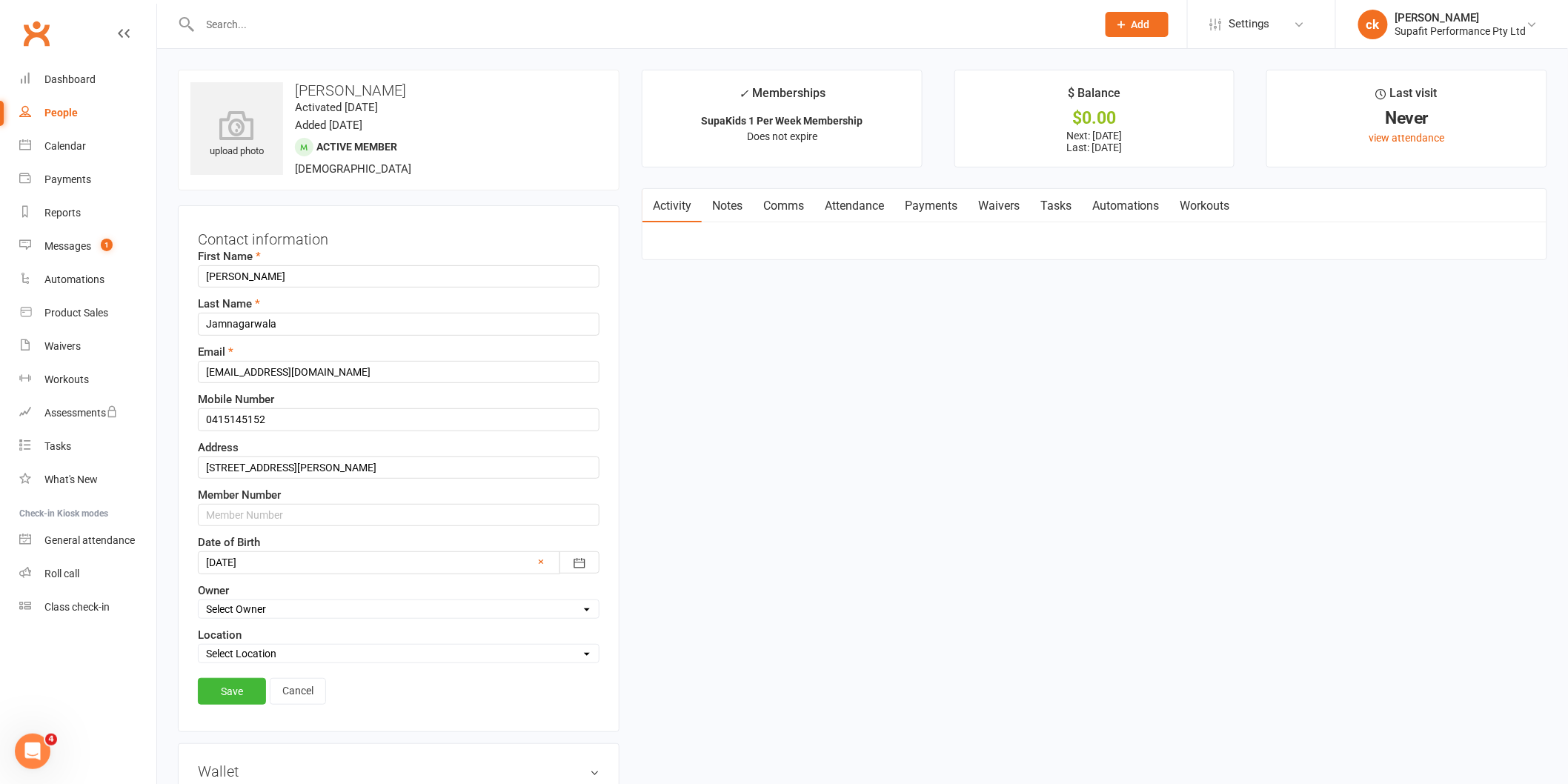
scroll to position [70, 0]
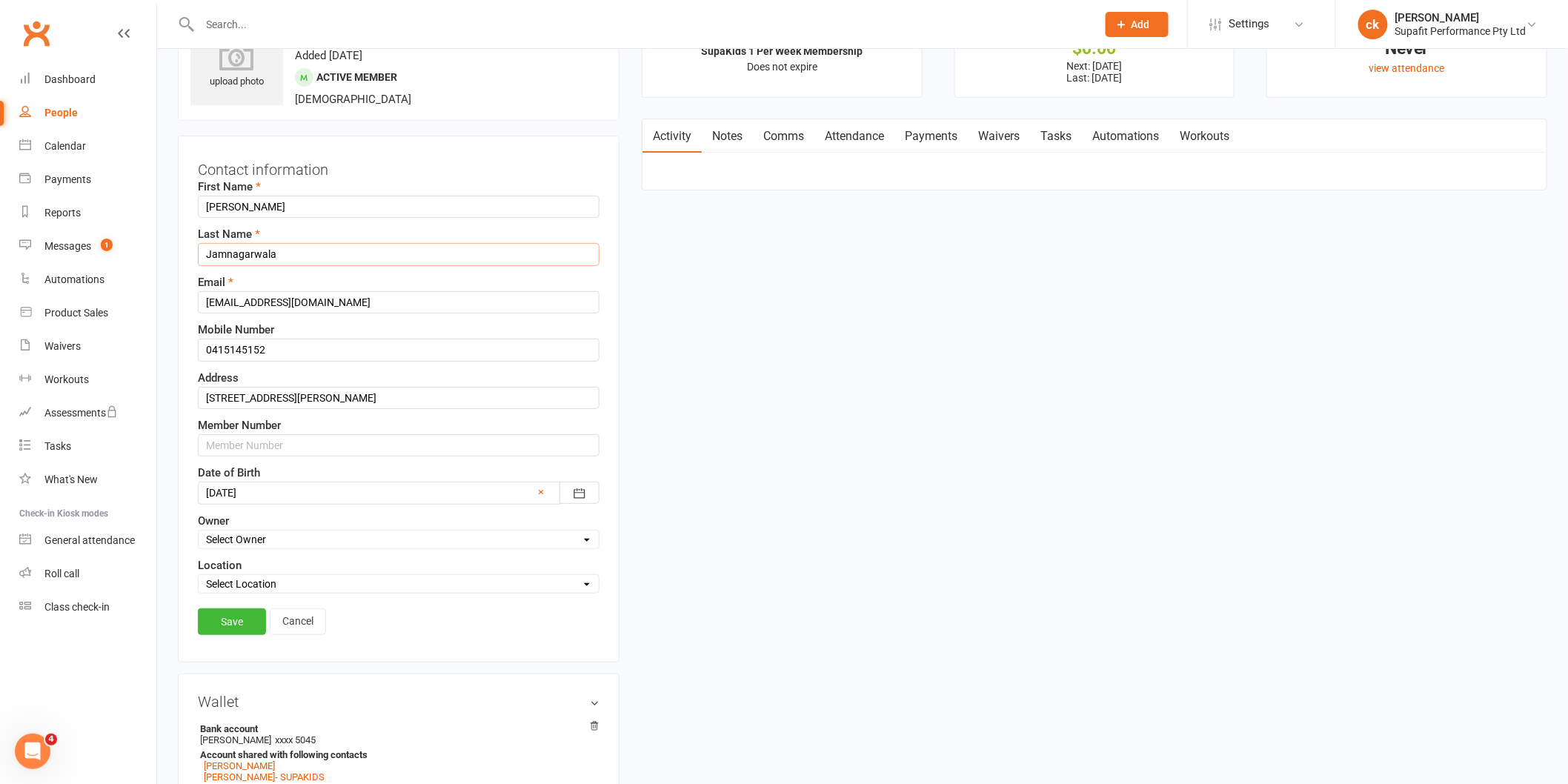
click at [295, 259] on input "Jamnagarwala" at bounding box center [399, 254] width 402 height 22
type input "Jamnagarwala- SUPAKIDS"
click at [240, 627] on link "Save" at bounding box center [232, 622] width 68 height 26
